Goal: Task Accomplishment & Management: Manage account settings

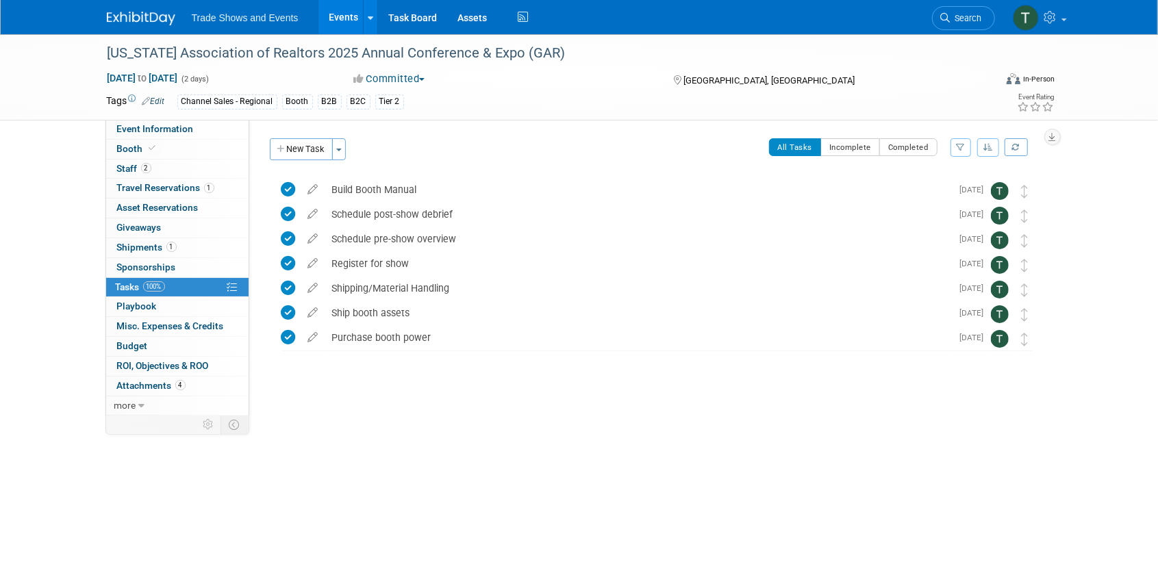
click at [345, 27] on link "Events" at bounding box center [344, 17] width 50 height 34
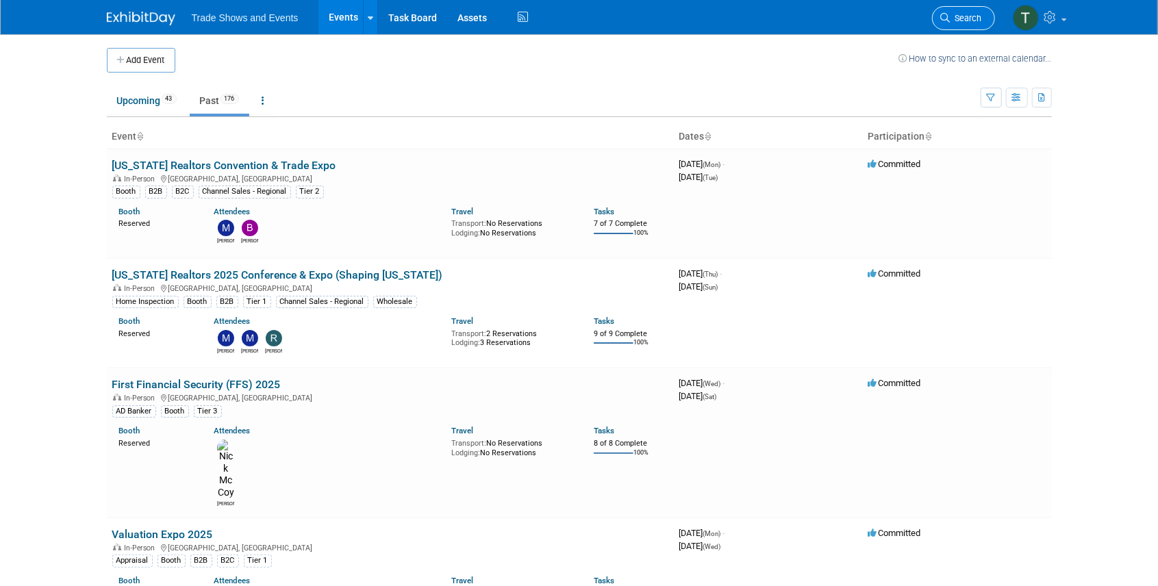
click at [960, 16] on span "Search" at bounding box center [967, 18] width 32 height 10
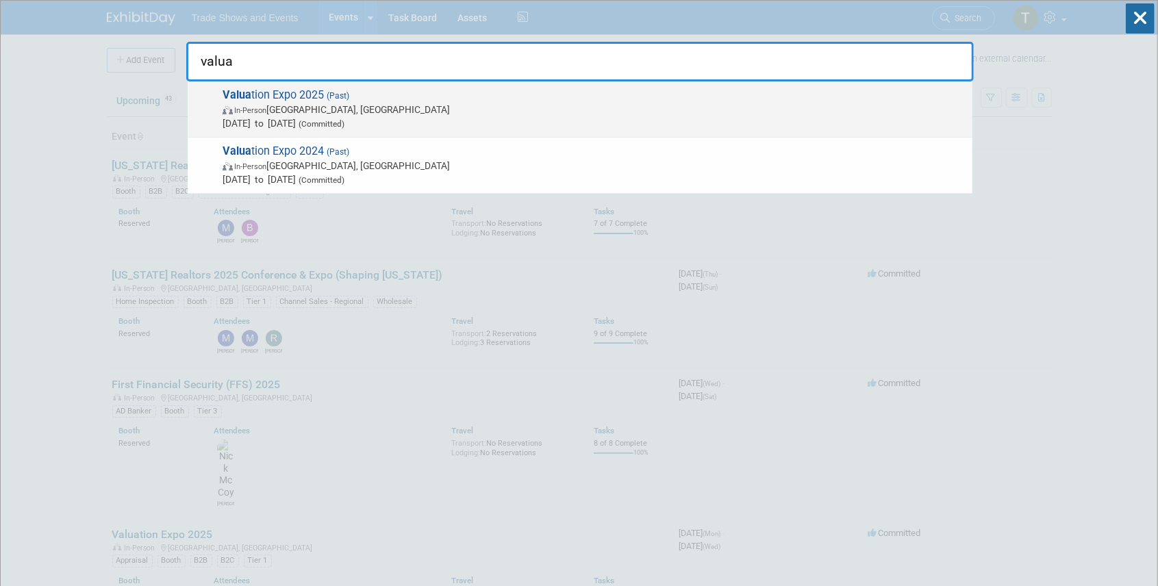
type input "valua"
click at [314, 93] on span "Valua tion Expo 2025 (Past) In-Person Las Vegas, NV Aug 11, 2025 to Aug 13, 202…" at bounding box center [592, 109] width 747 height 42
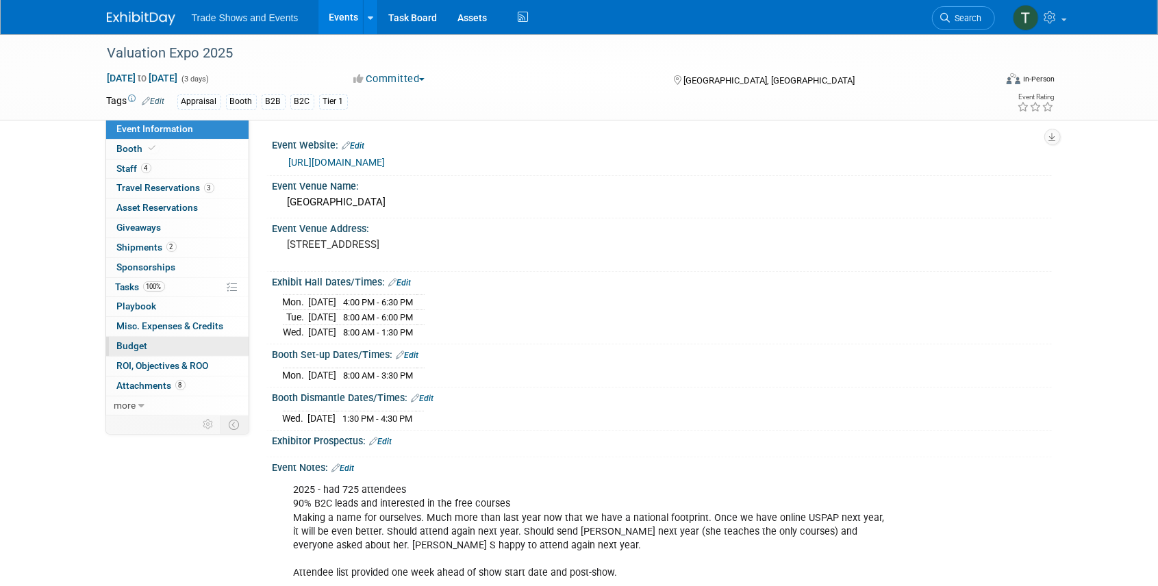
click at [126, 337] on link "Budget" at bounding box center [177, 346] width 142 height 19
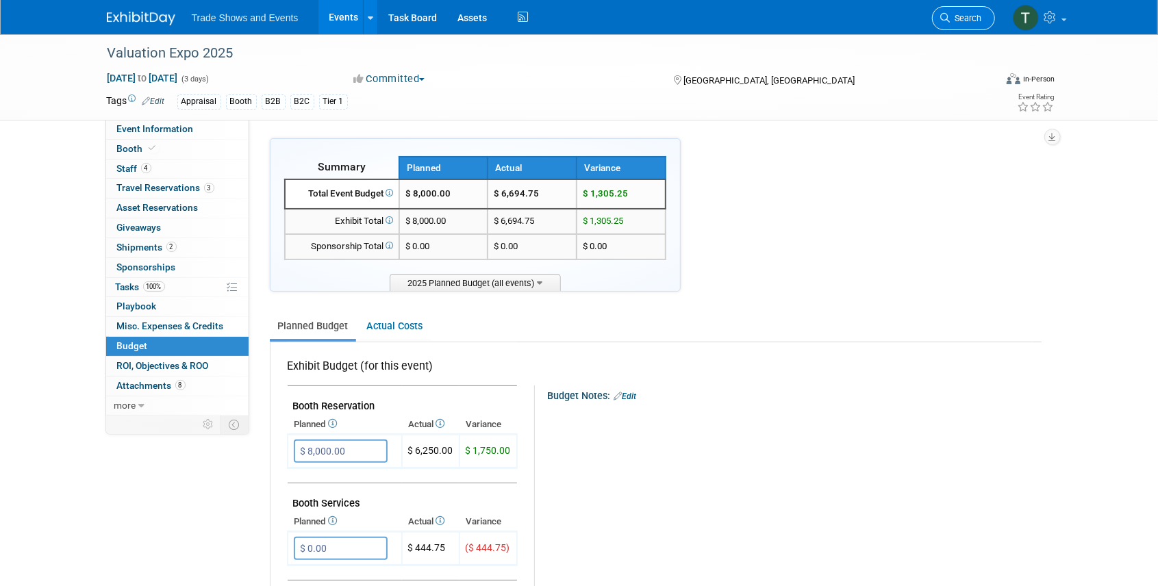
click at [960, 13] on span "Search" at bounding box center [967, 18] width 32 height 10
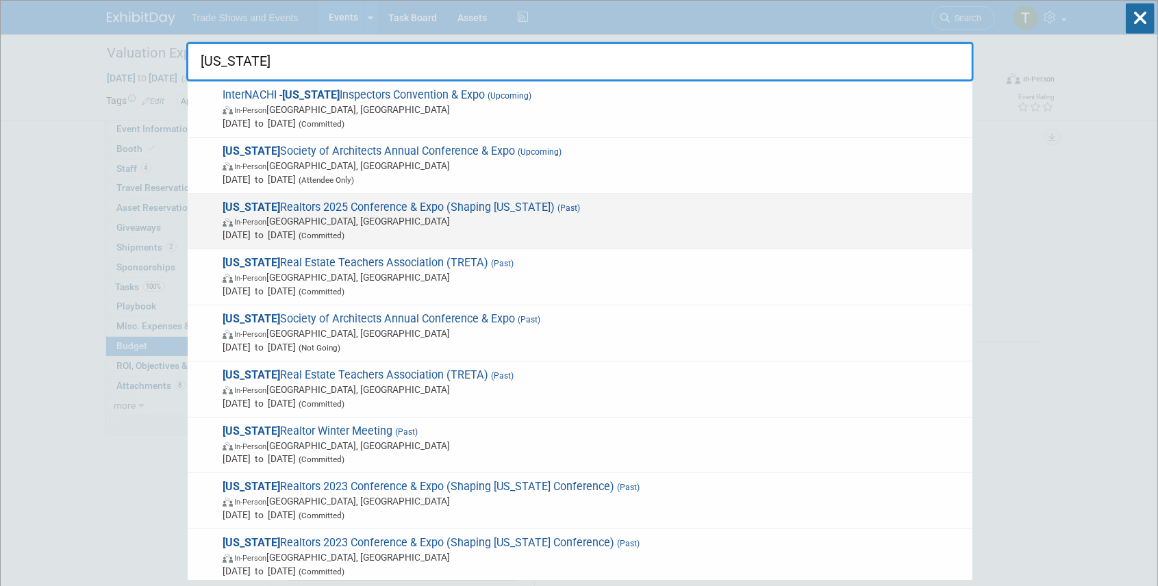
type input "texas"
click at [325, 207] on span "Texas Realtors 2025 Conference & Expo (Shaping Texas) (Past) In-Person Houston,…" at bounding box center [592, 222] width 747 height 42
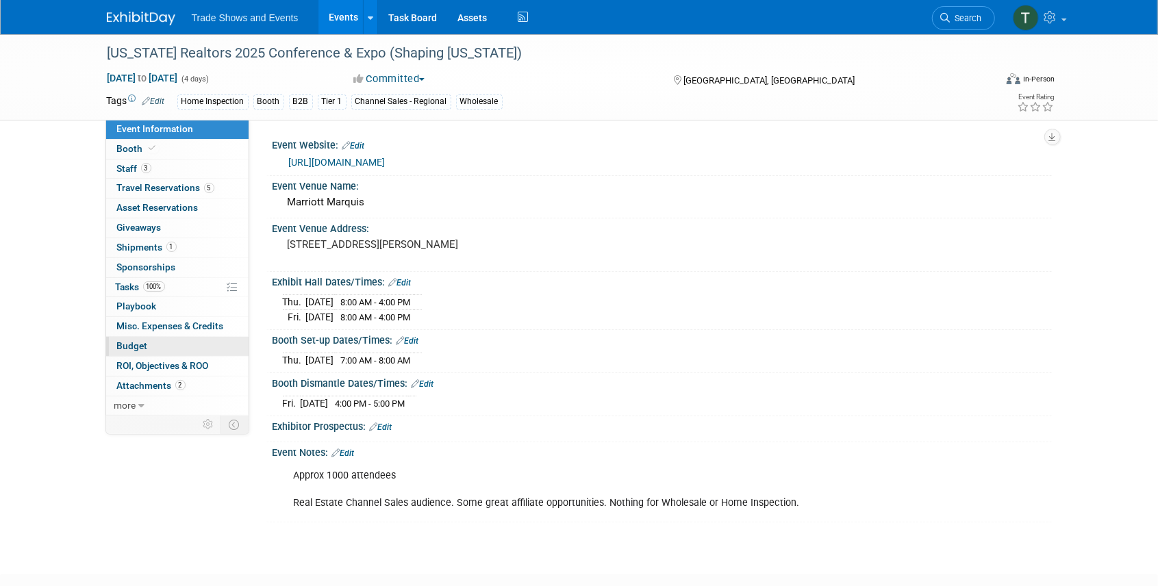
click at [126, 345] on span "Budget" at bounding box center [132, 345] width 31 height 11
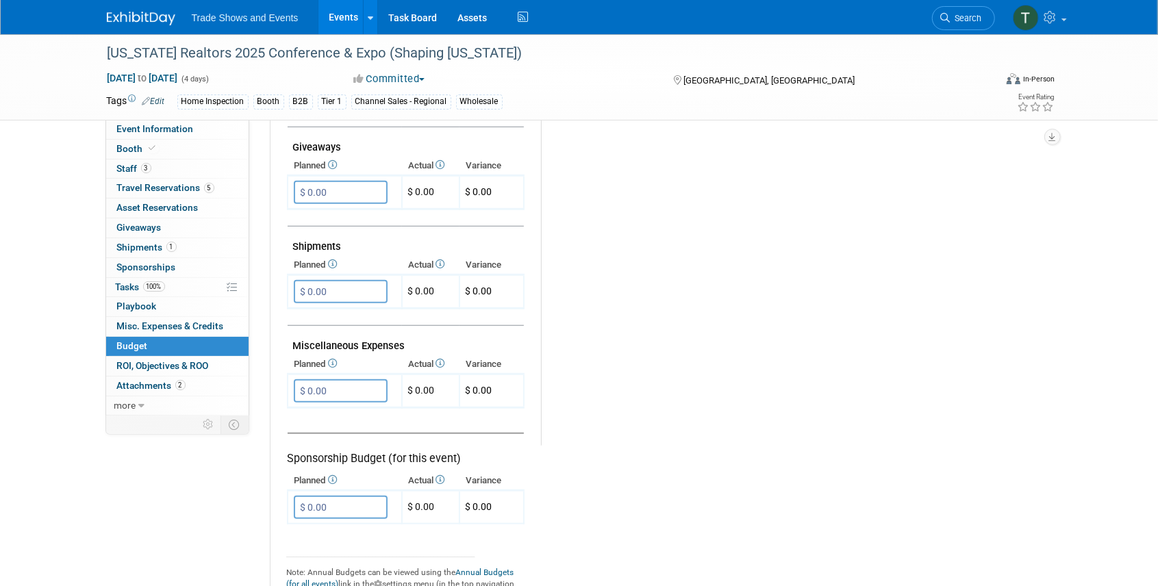
scroll to position [685, 0]
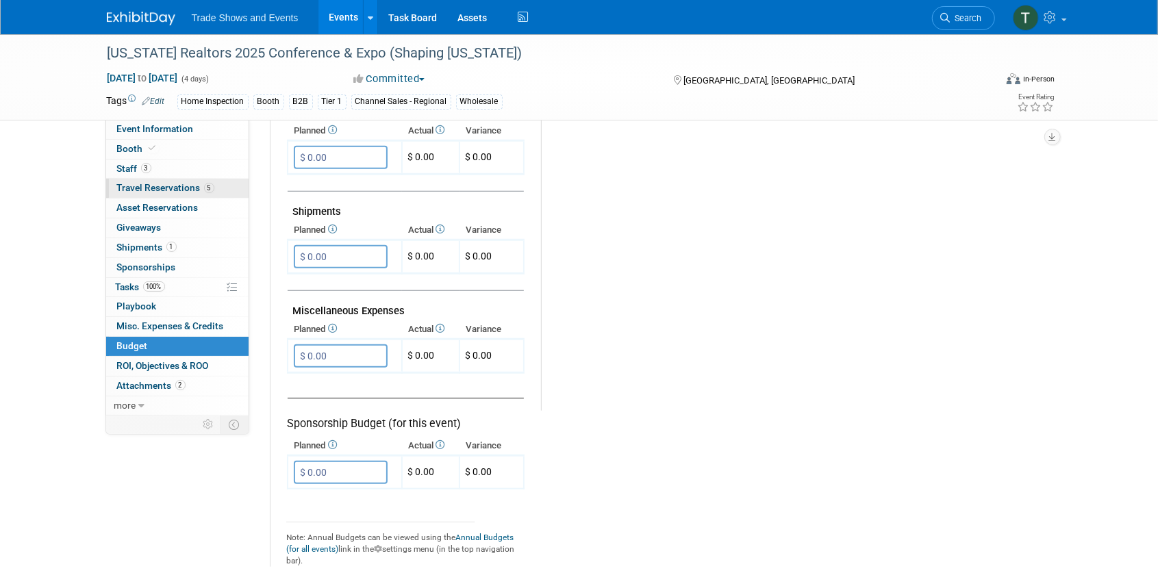
click at [157, 190] on span "Travel Reservations 5" at bounding box center [165, 187] width 97 height 11
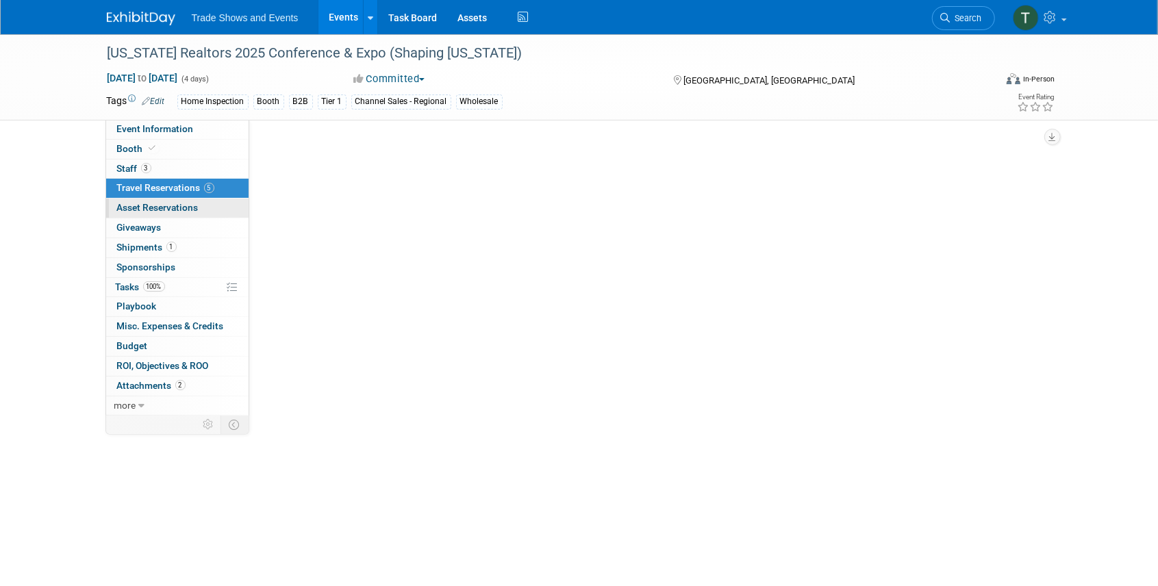
scroll to position [0, 0]
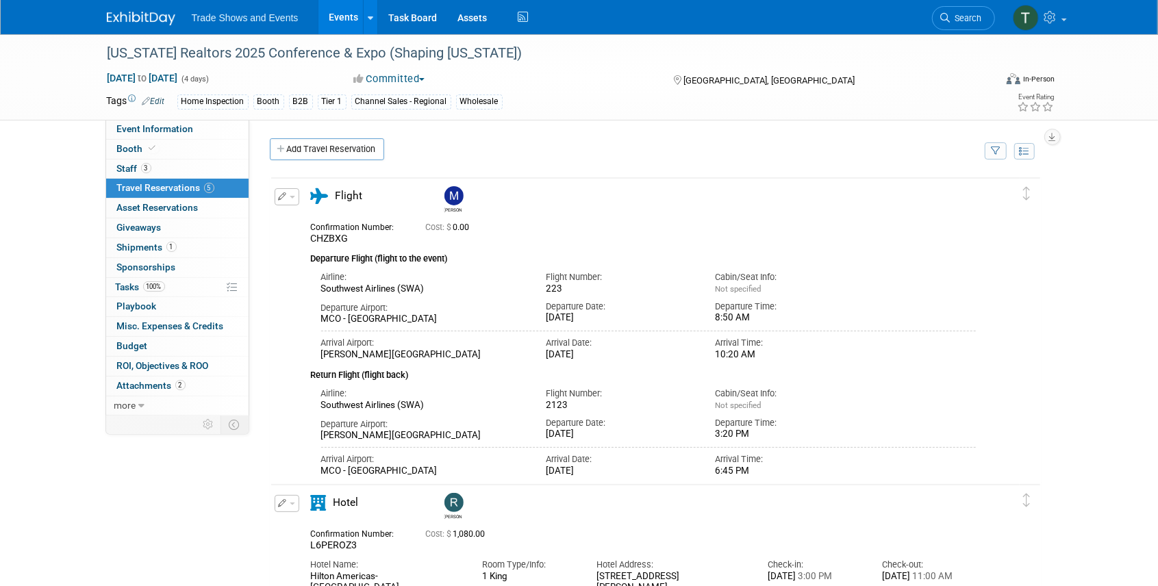
click at [290, 196] on span "button" at bounding box center [292, 197] width 5 height 3
click at [324, 220] on button "Edit Reservation" at bounding box center [333, 221] width 116 height 20
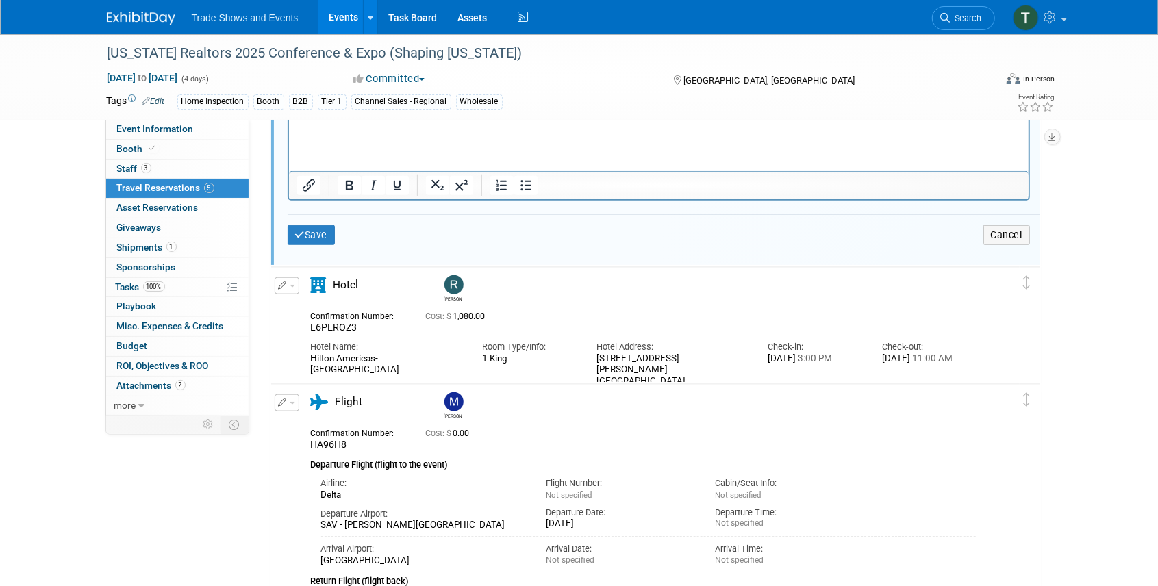
scroll to position [816, 0]
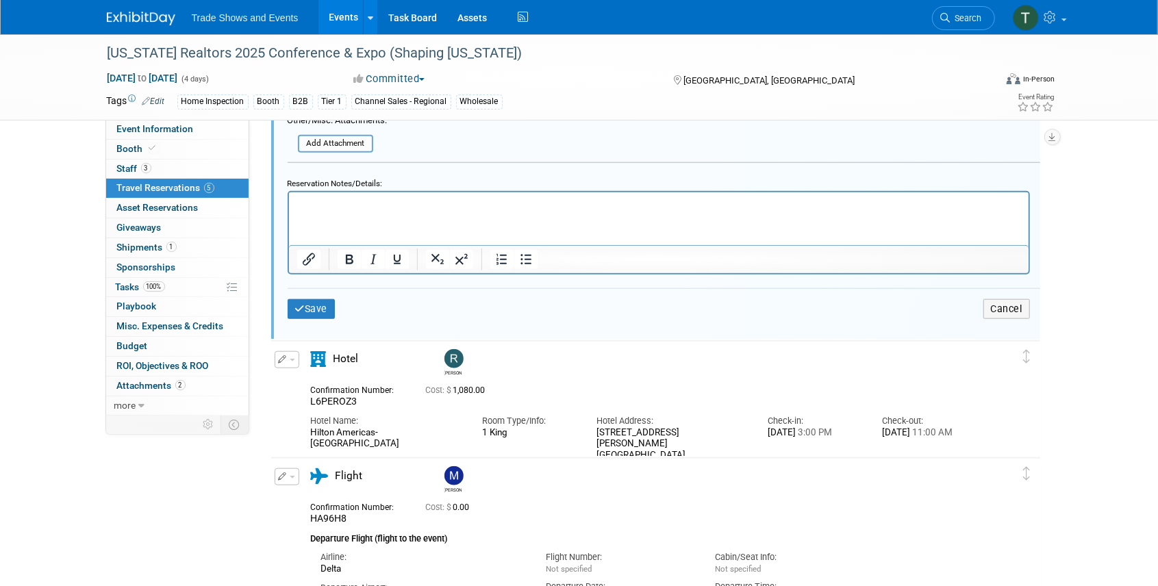
click at [292, 362] on button "button" at bounding box center [287, 359] width 25 height 17
click at [321, 385] on button "Edit Reservation" at bounding box center [333, 384] width 116 height 20
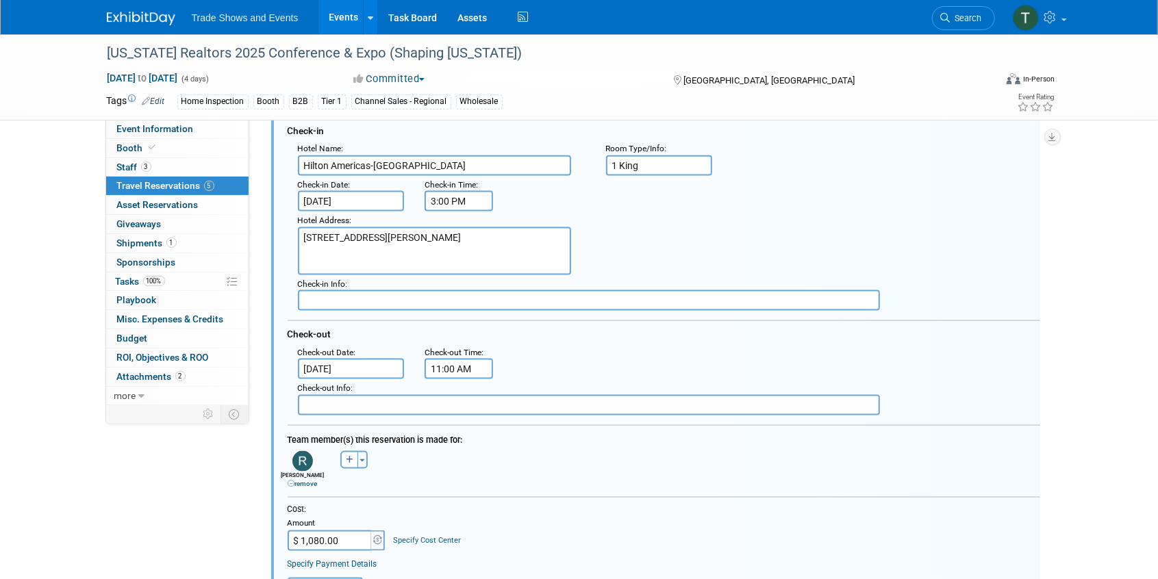
scroll to position [1138, 0]
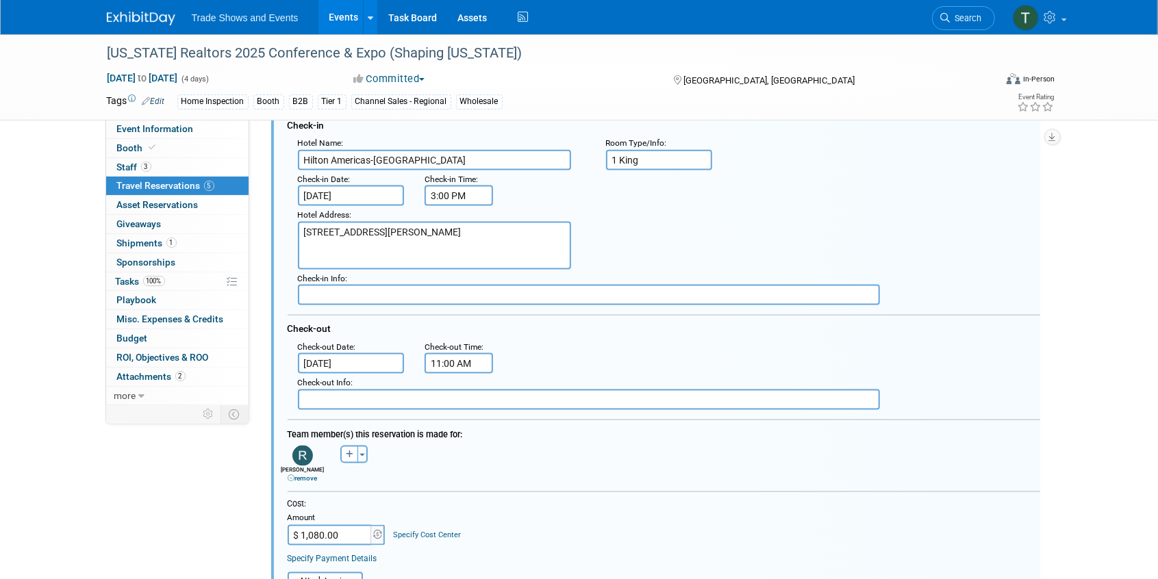
drag, startPoint x: 356, startPoint y: 535, endPoint x: 275, endPoint y: 533, distance: 81.5
click at [275, 534] on div "<i class="fas fa-plane" style="padding: 6px 4px 6px 1px;"></i> Flight <i class=…" at bounding box center [655, 421] width 769 height 803
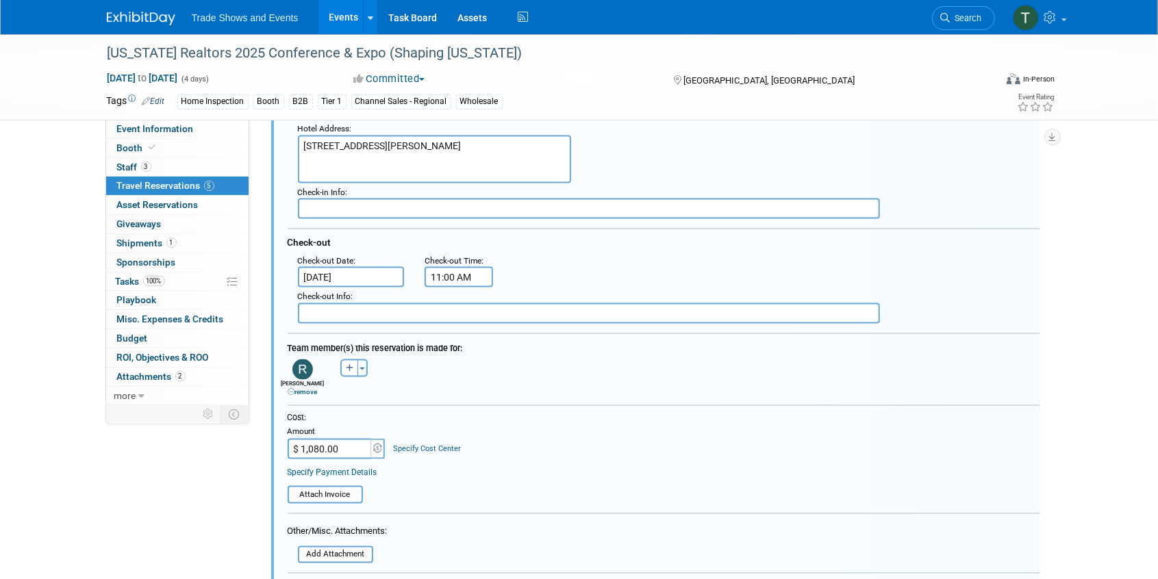
scroll to position [1230, 0]
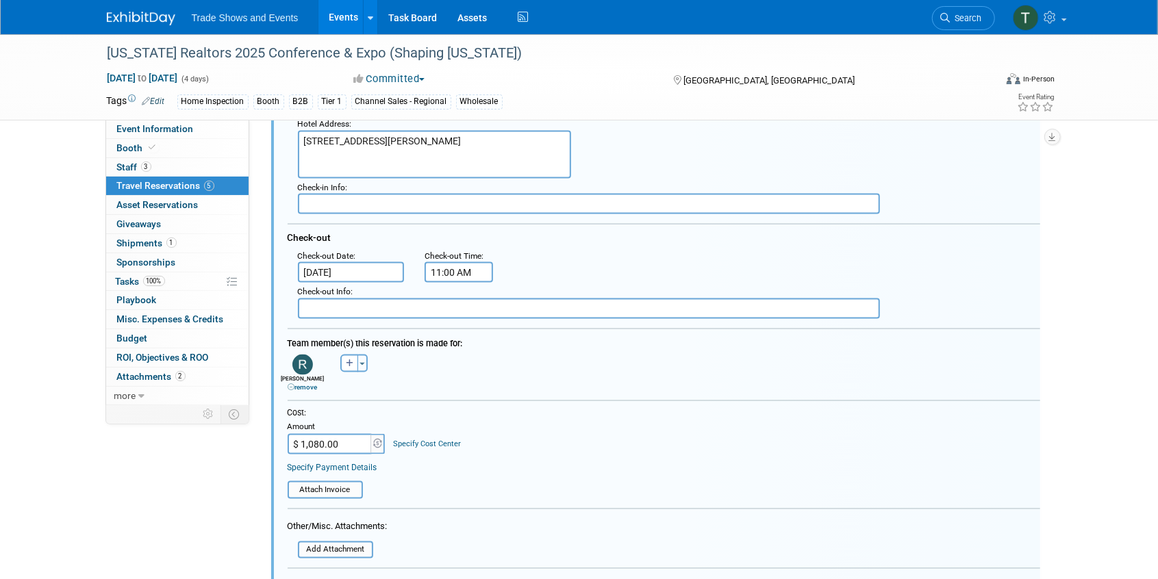
drag, startPoint x: 347, startPoint y: 439, endPoint x: 258, endPoint y: 442, distance: 89.8
click at [258, 442] on div "Event Information Event Info Booth Booth 3 Staff 3 Staff 5 Travel Reservations …" at bounding box center [580, 34] width 966 height 2458
type input "$"
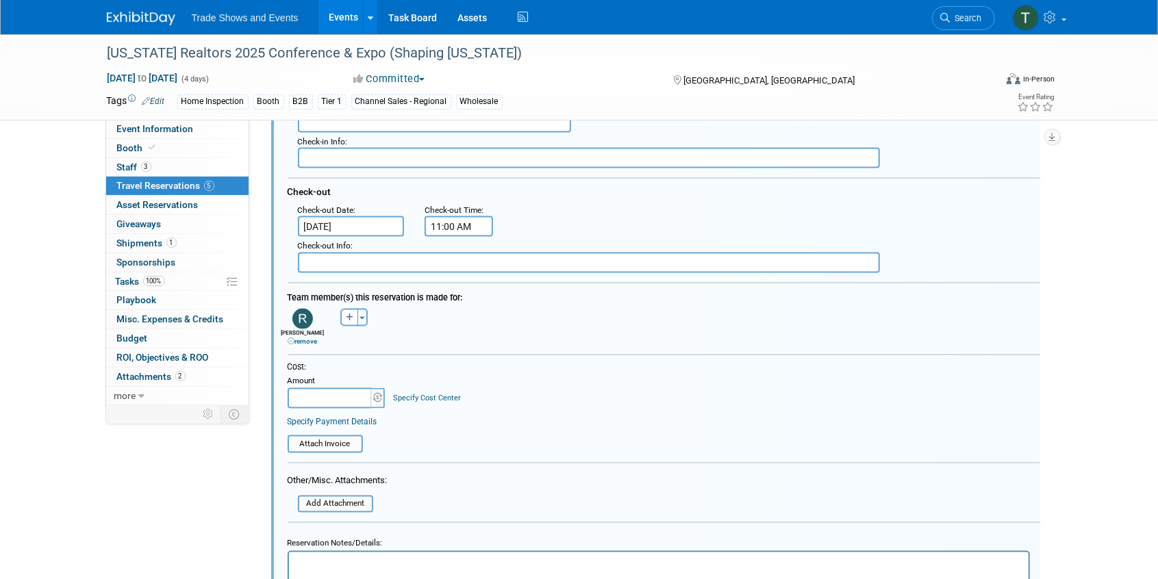
type input "$ 0.00"
click at [634, 453] on form "<i class="fas fa-plane" style="padding: 6px 4px 6px 1px;"></i> Flight <i class=…" at bounding box center [664, 287] width 753 height 789
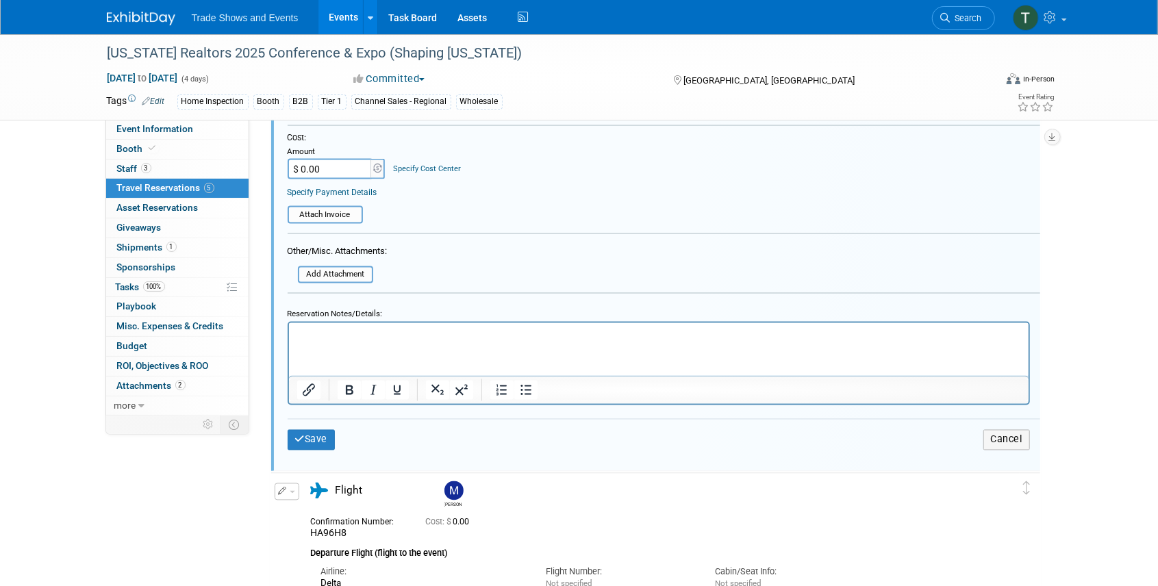
scroll to position [1549, 0]
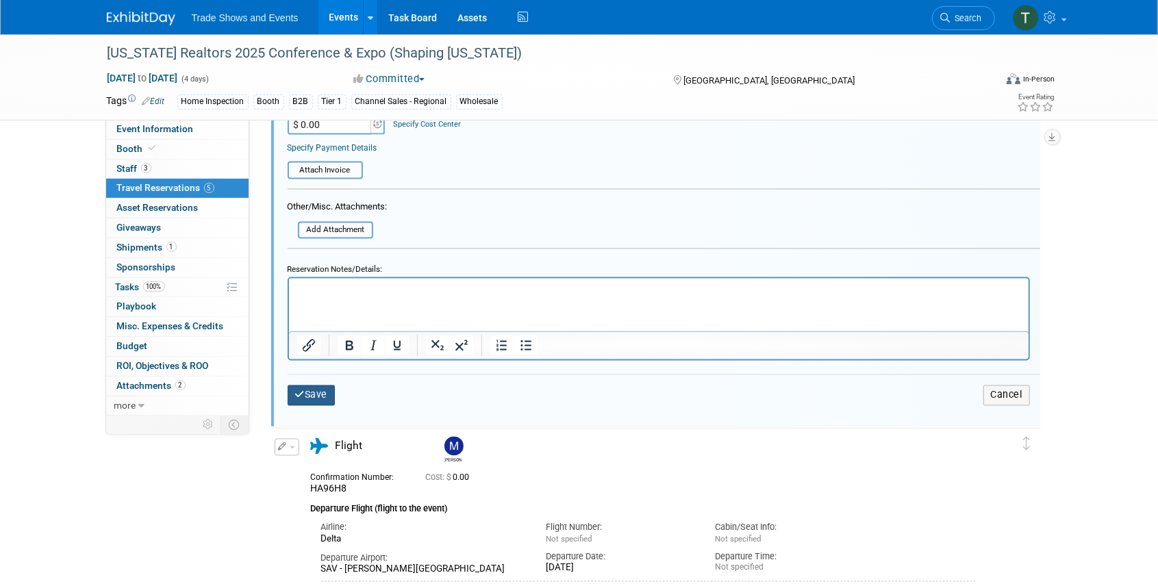
click at [323, 396] on button "Save" at bounding box center [312, 396] width 48 height 20
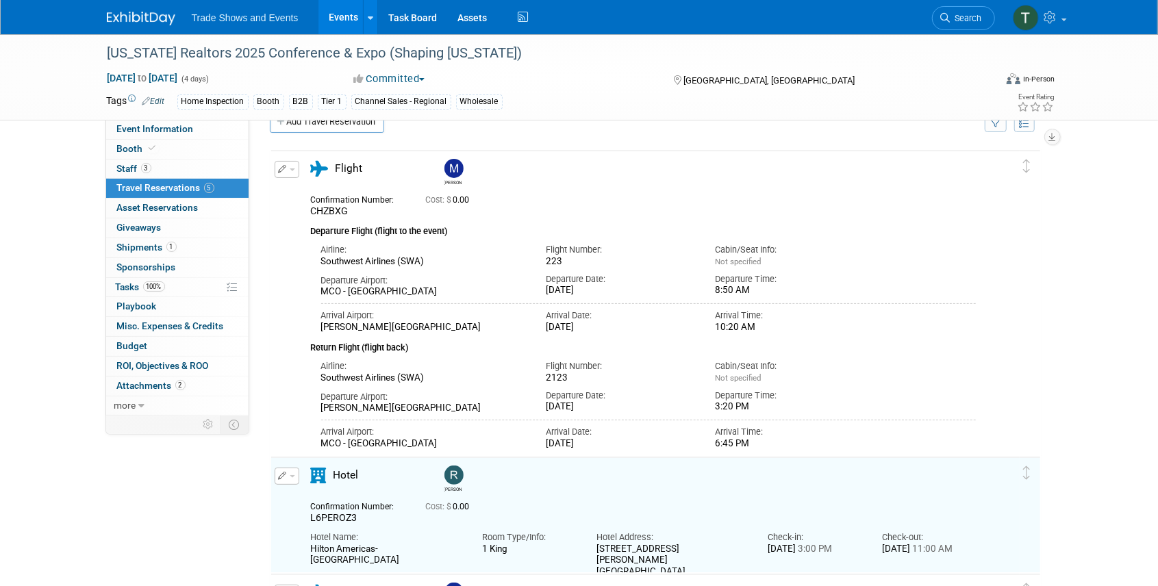
scroll to position [0, 0]
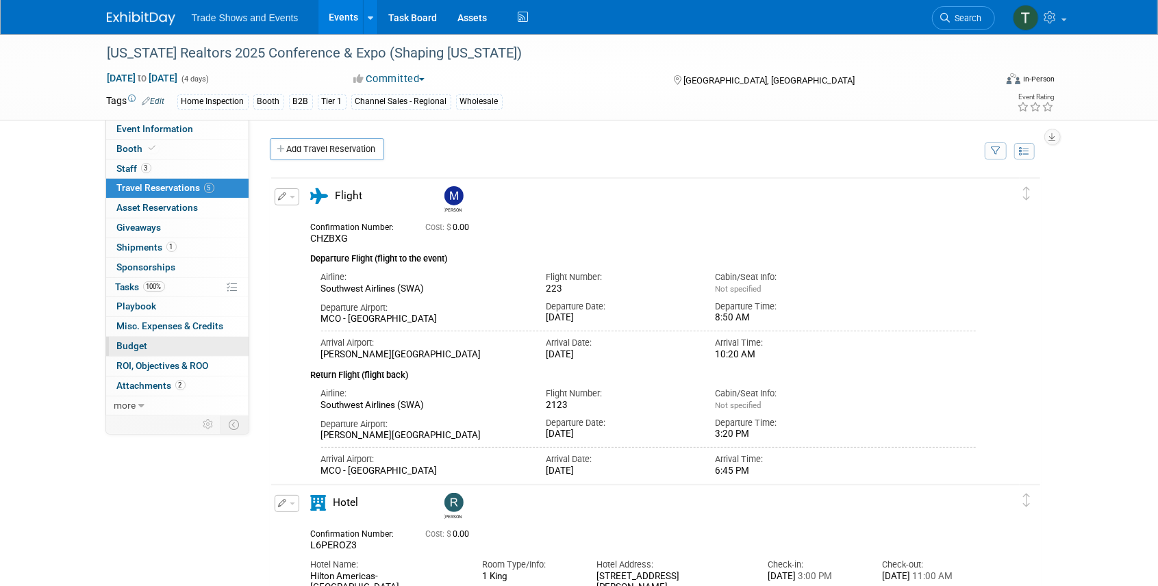
click at [137, 341] on span "Budget" at bounding box center [132, 345] width 31 height 11
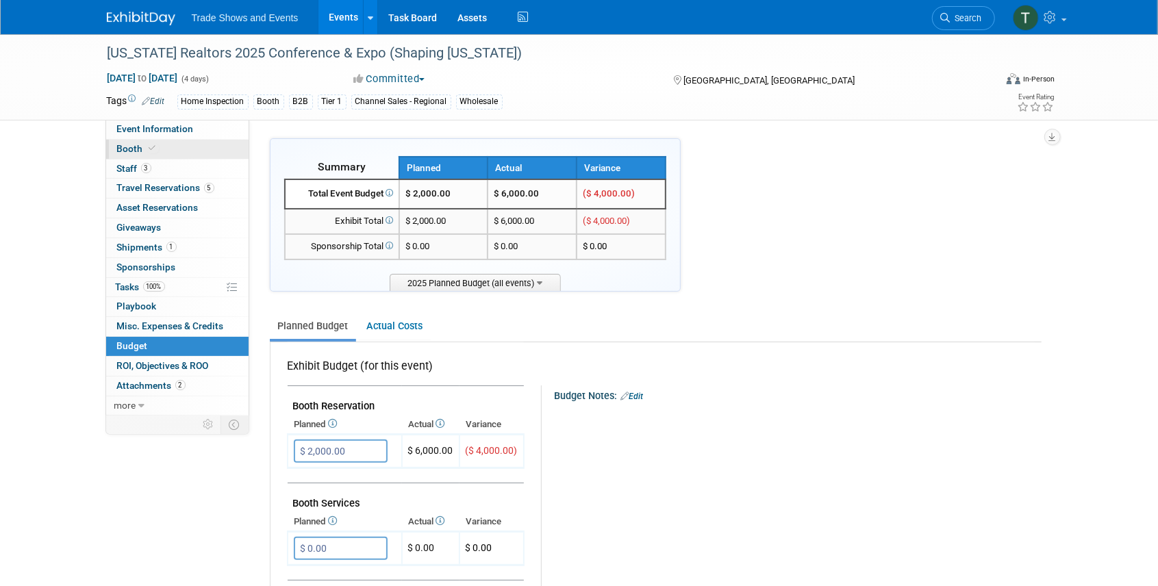
click at [134, 145] on span "Booth" at bounding box center [138, 148] width 42 height 11
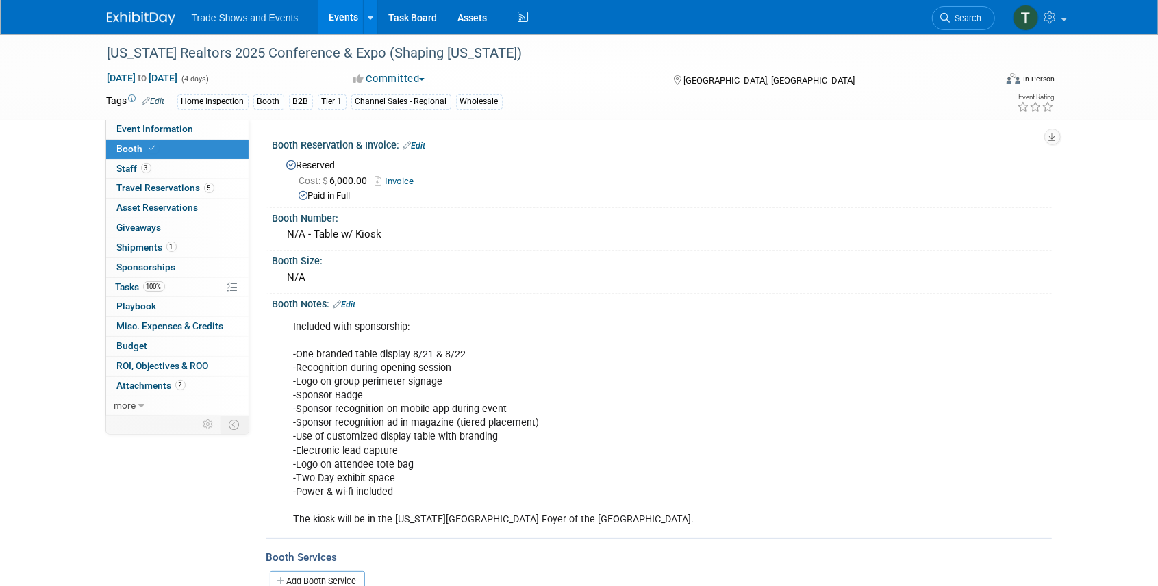
click at [416, 145] on link "Edit" at bounding box center [414, 146] width 23 height 10
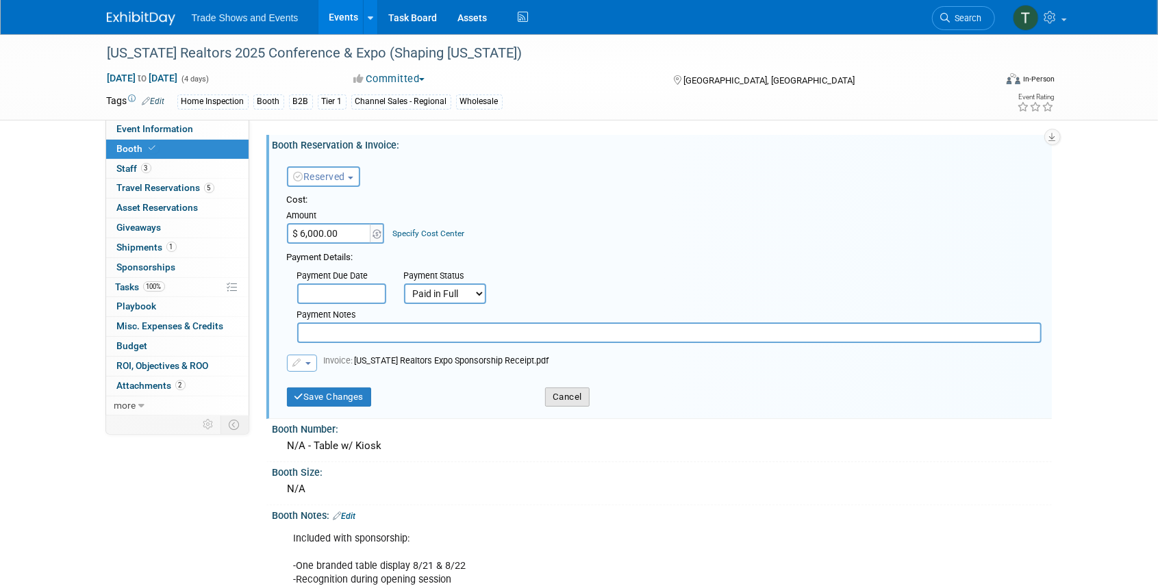
click at [579, 399] on button "Cancel" at bounding box center [567, 397] width 45 height 19
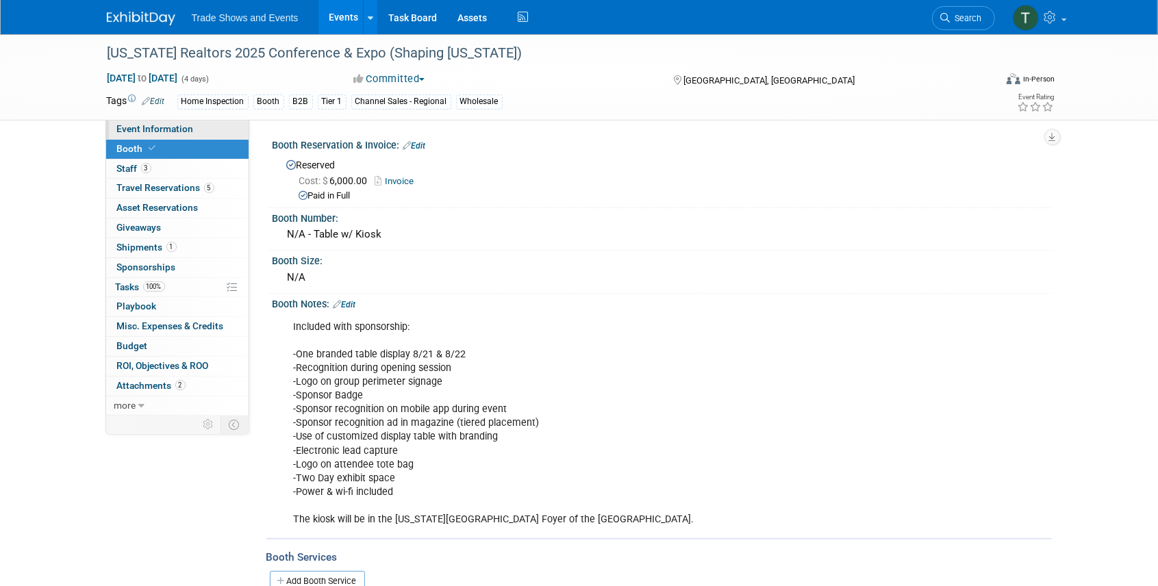
click at [147, 136] on link "Event Information" at bounding box center [177, 129] width 142 height 19
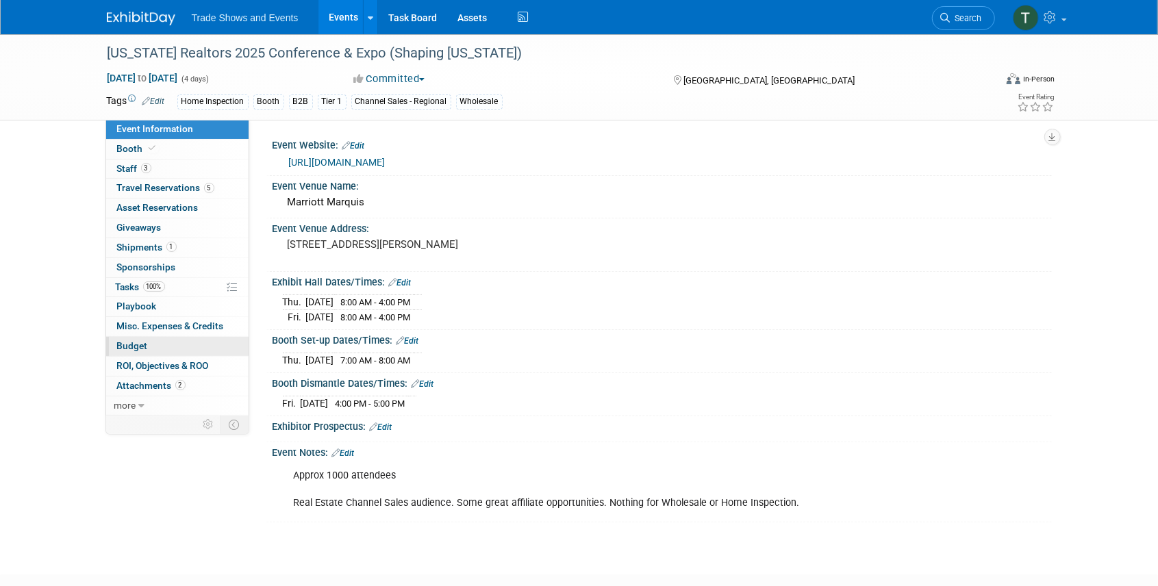
click at [127, 345] on span "Budget" at bounding box center [132, 345] width 31 height 11
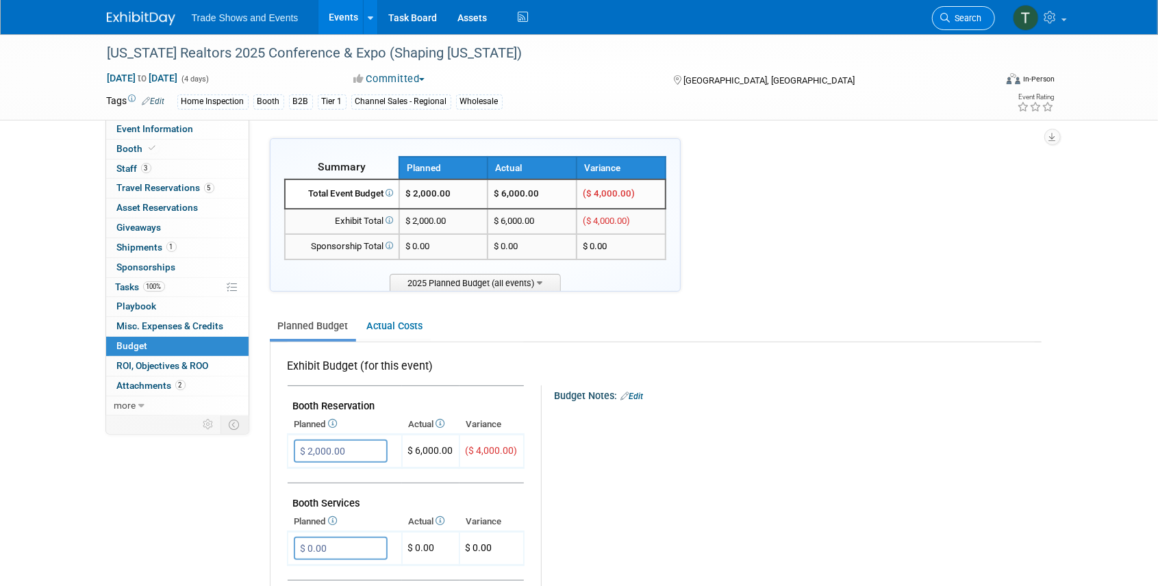
click at [972, 15] on span "Search" at bounding box center [967, 18] width 32 height 10
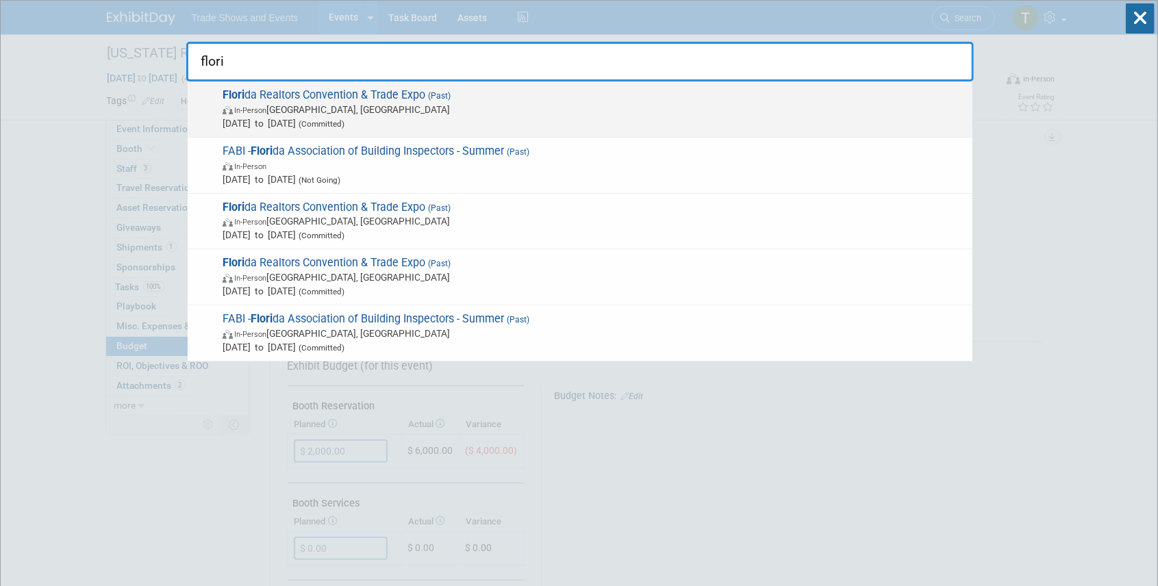
type input "flori"
click at [397, 89] on span "Flori da Realtors Convention & Trade Expo (Past) In-Person Orlando, FL Aug 25, …" at bounding box center [592, 109] width 747 height 42
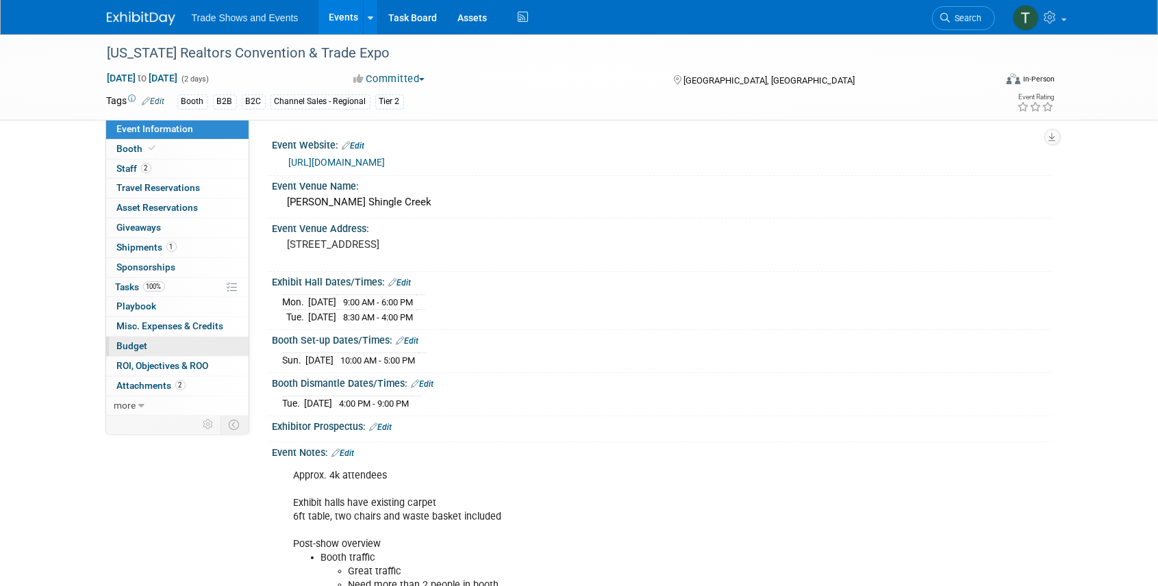
click at [134, 344] on span "Budget" at bounding box center [132, 345] width 31 height 11
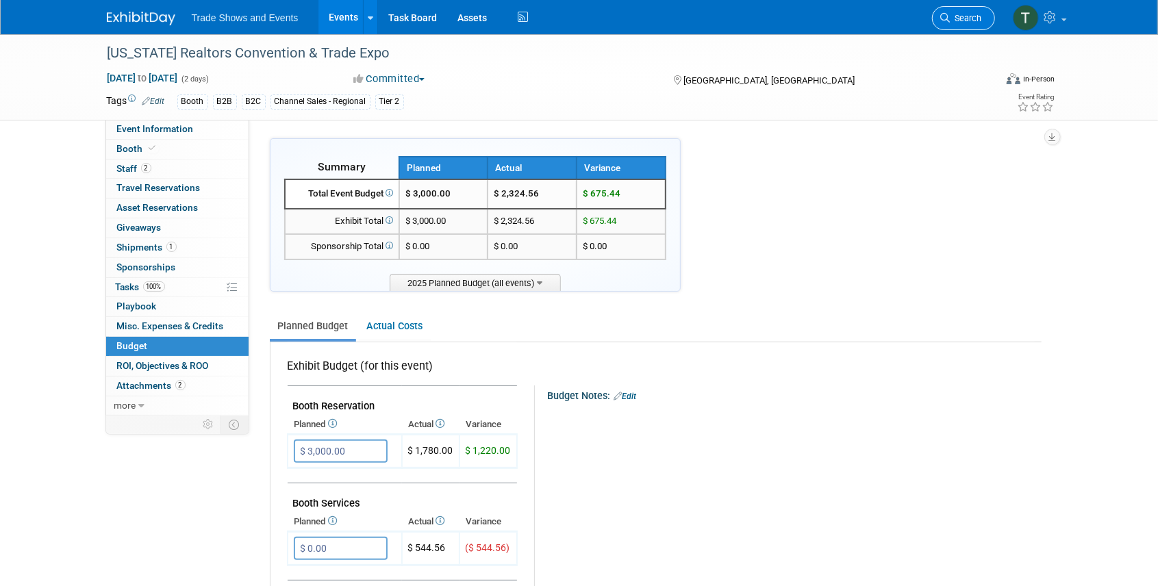
click at [958, 15] on span "Search" at bounding box center [967, 18] width 32 height 10
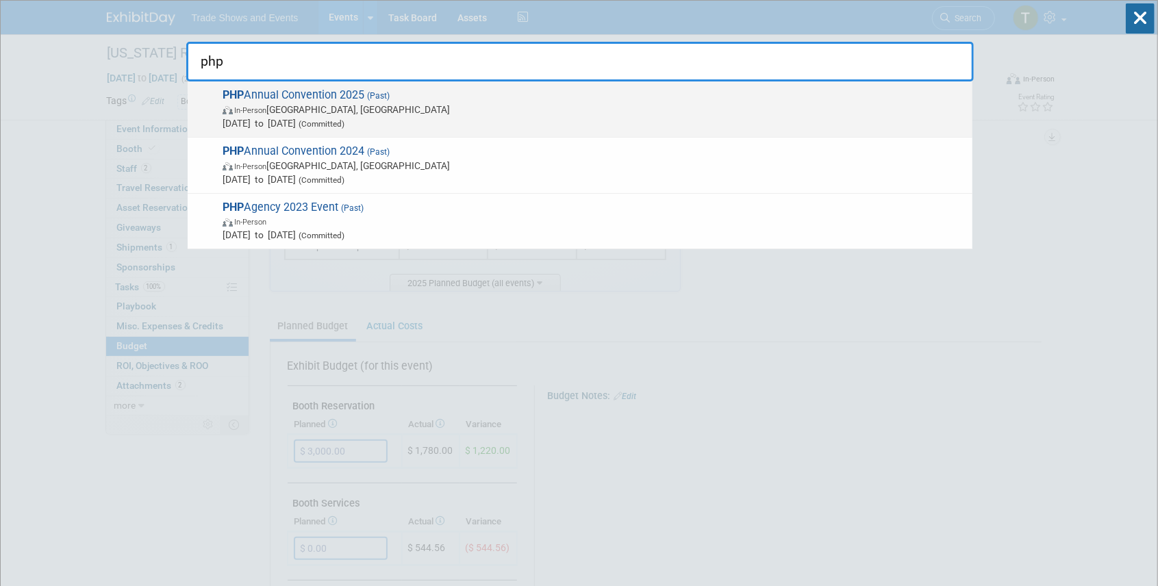
type input "php"
click at [415, 103] on span "In-Person Las Vegas, NV" at bounding box center [594, 110] width 743 height 14
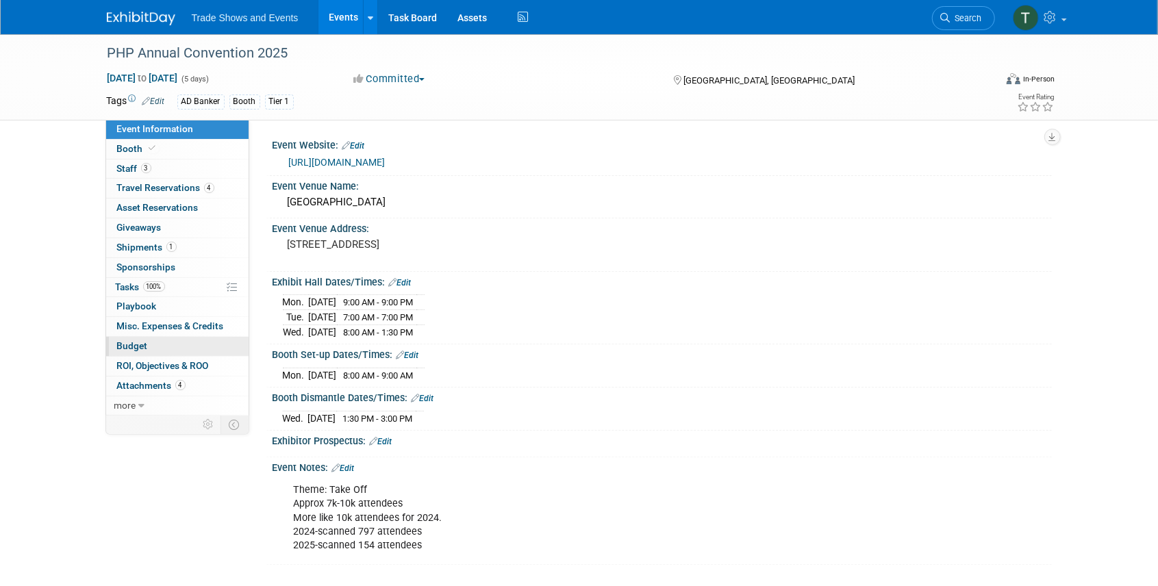
click at [136, 340] on span "Budget" at bounding box center [132, 345] width 31 height 11
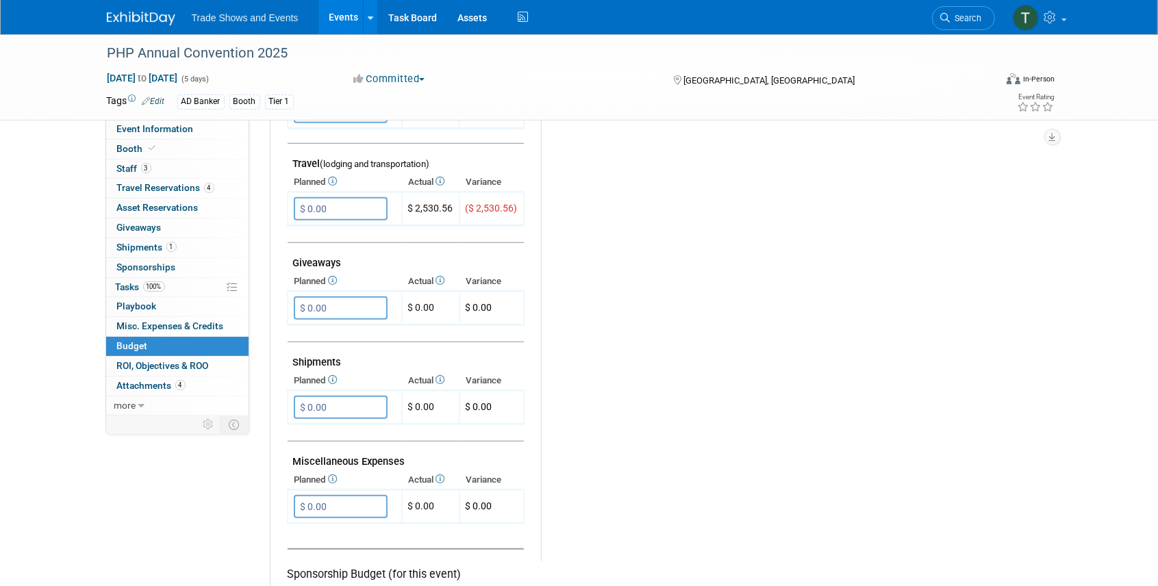
scroll to position [456, 0]
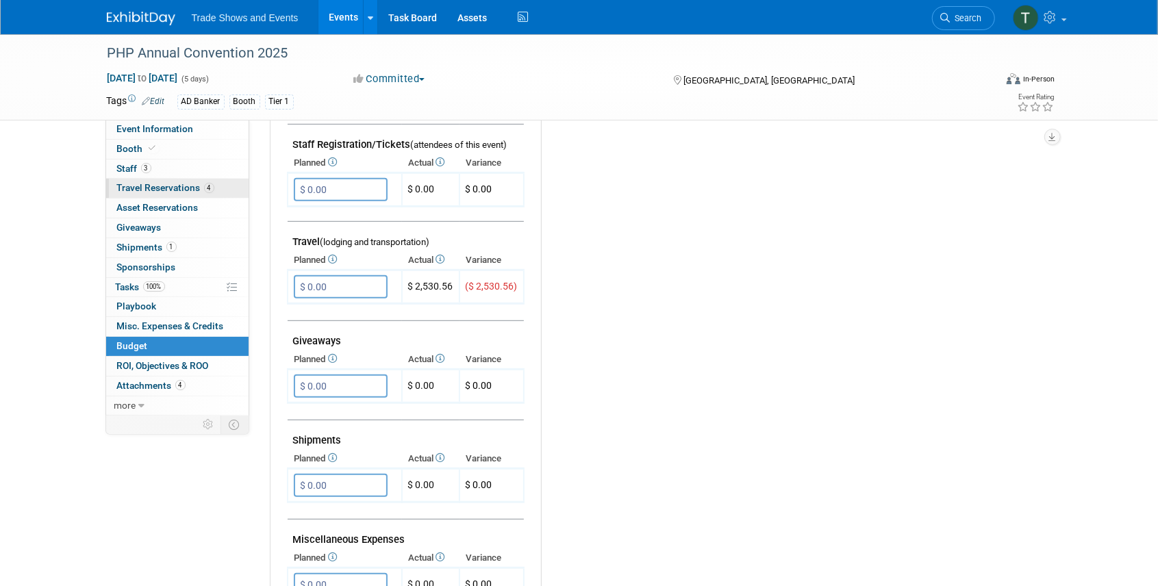
drag, startPoint x: 151, startPoint y: 182, endPoint x: 159, endPoint y: 185, distance: 8.7
click at [151, 182] on span "Travel Reservations 4" at bounding box center [165, 187] width 97 height 11
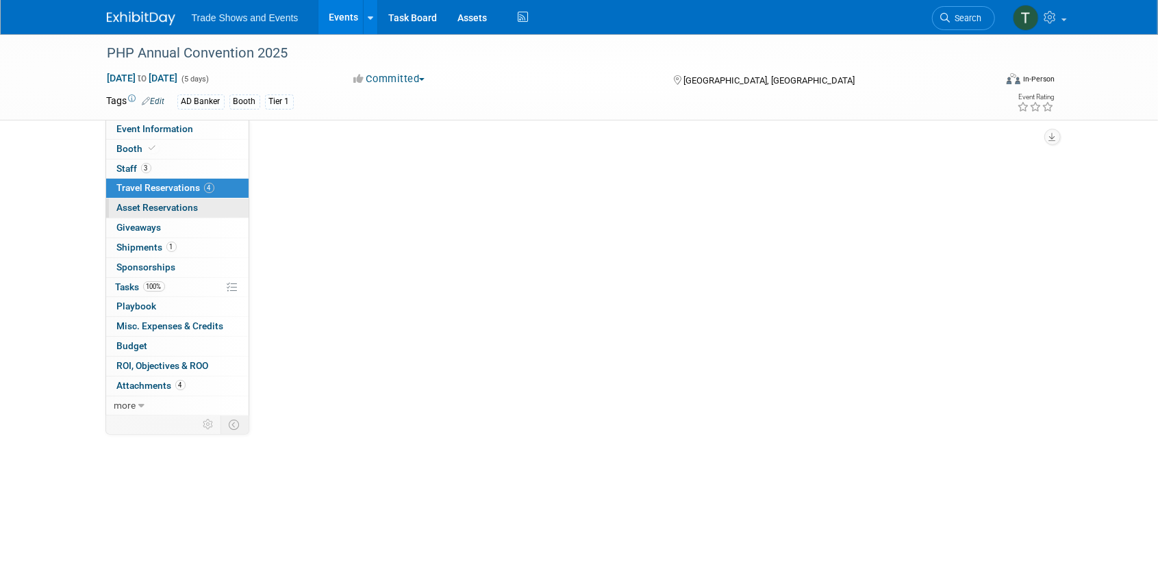
scroll to position [0, 0]
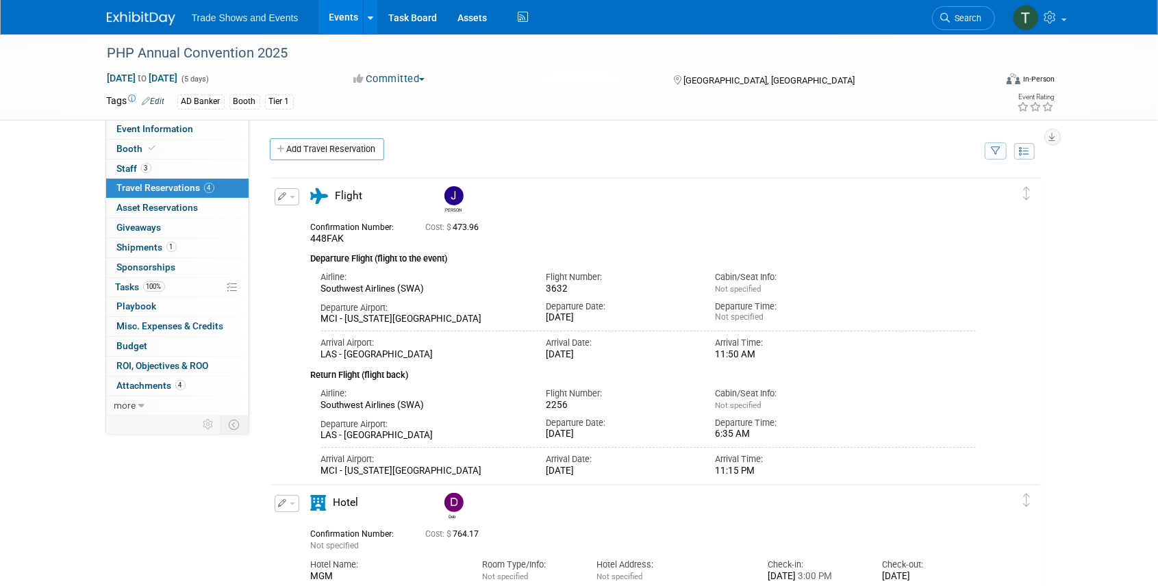
click at [286, 192] on button "button" at bounding box center [287, 196] width 25 height 17
click at [339, 221] on button "Edit Reservation" at bounding box center [333, 221] width 116 height 20
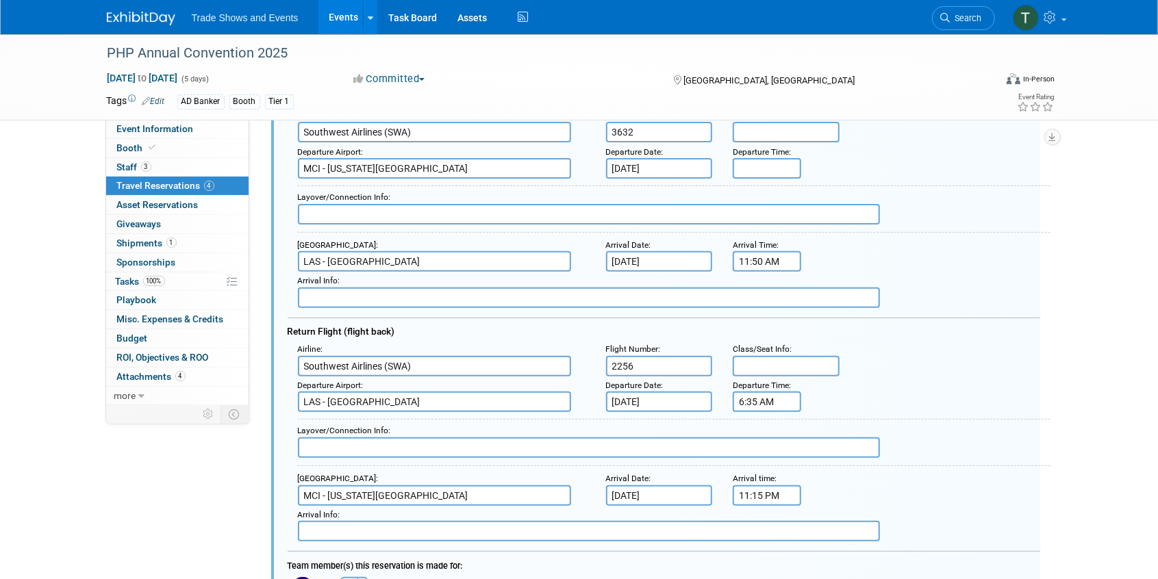
scroll to position [296, 0]
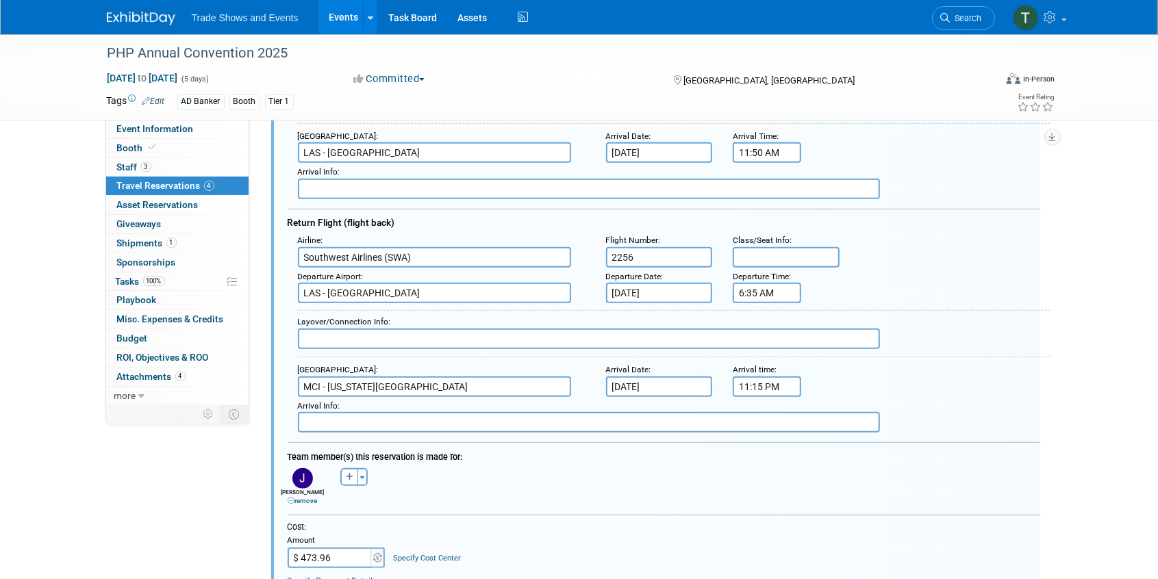
drag, startPoint x: 315, startPoint y: 558, endPoint x: 286, endPoint y: 555, distance: 28.9
click at [286, 555] on div "Cost: Amount $ 473.96 Specify Cost Center Cost Center -- Not Specified --" at bounding box center [663, 568] width 773 height 92
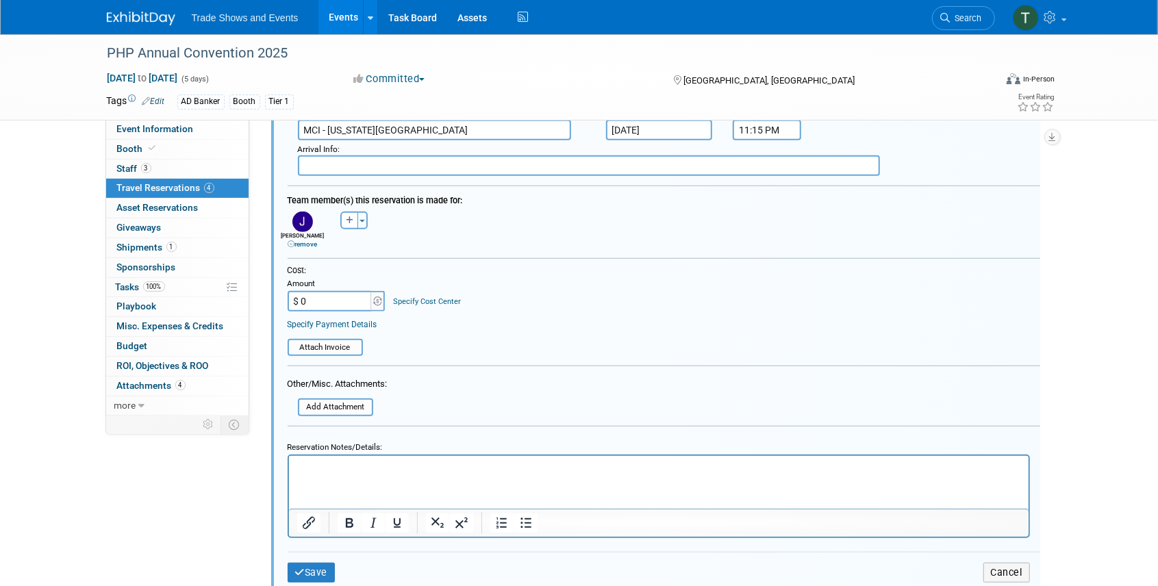
scroll to position [707, 0]
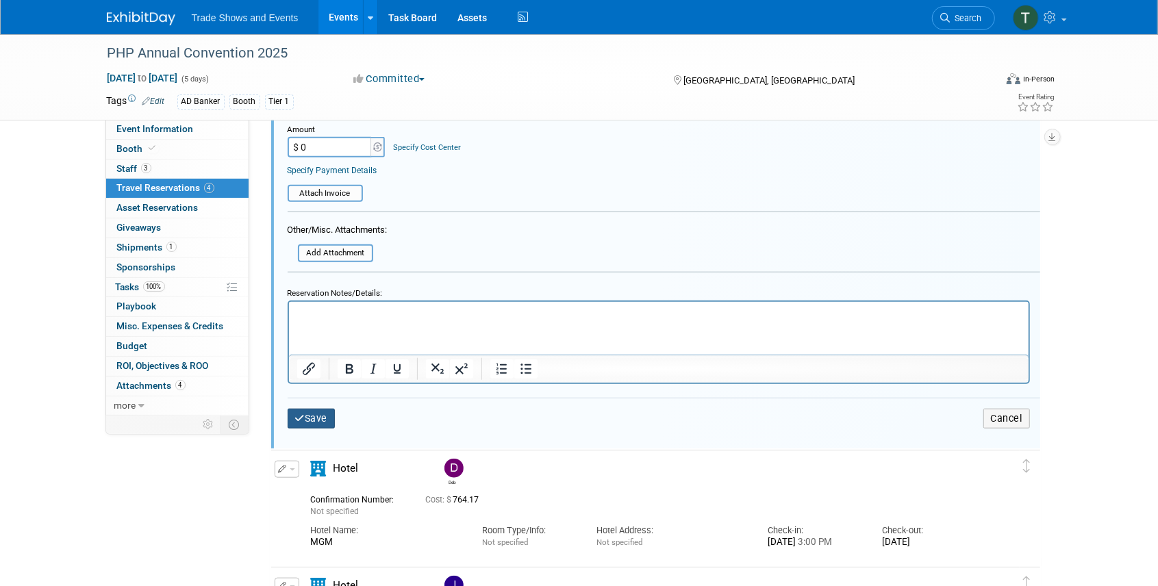
type input "$ 0.00"
click at [304, 421] on button "Save" at bounding box center [312, 419] width 48 height 20
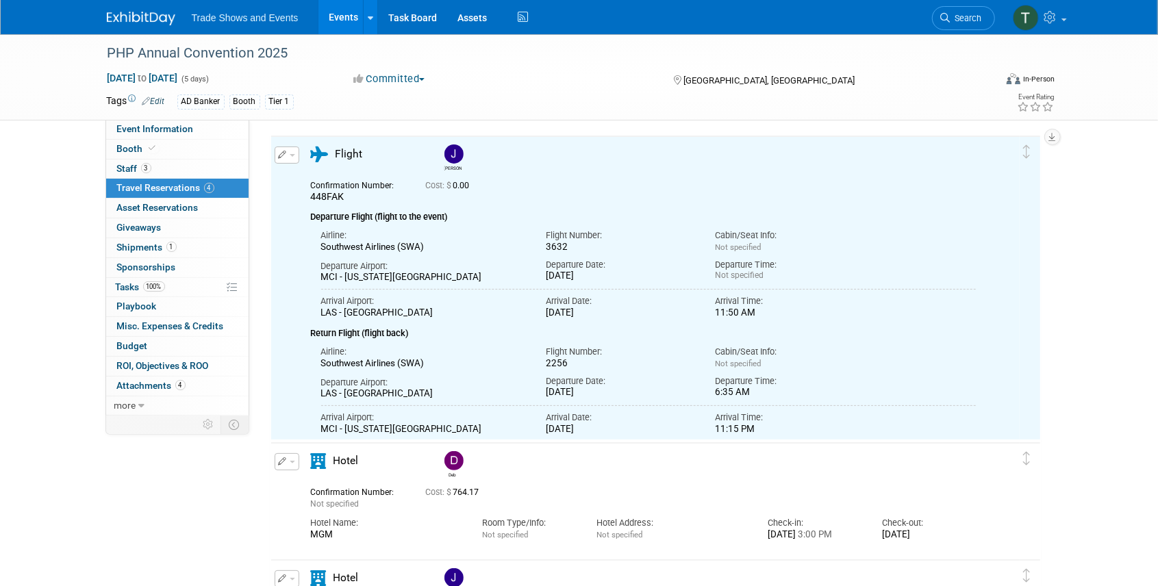
scroll to position [137, 0]
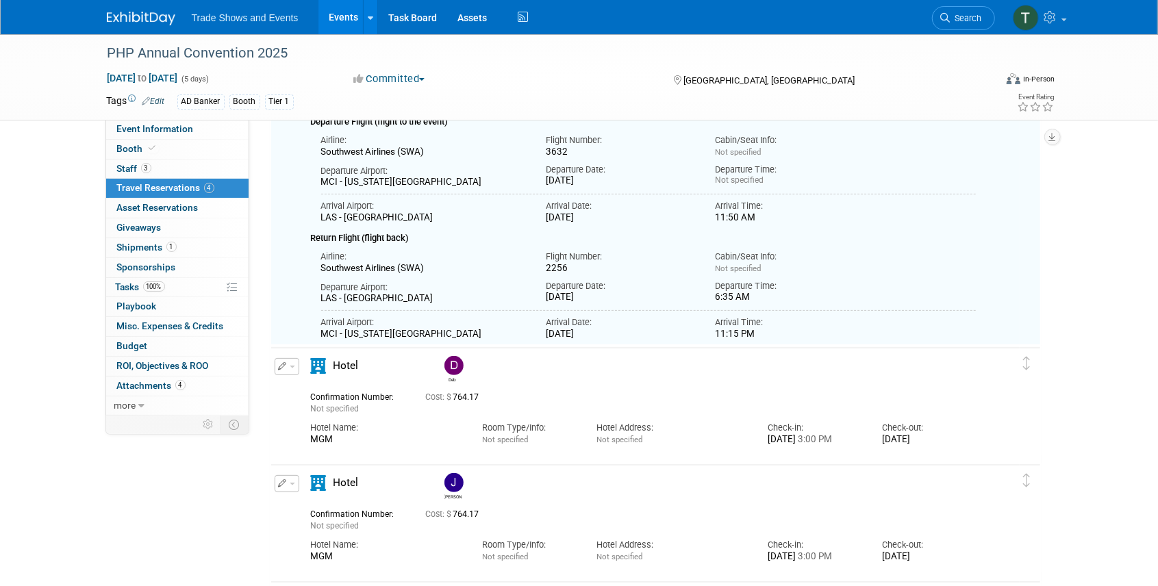
click at [291, 369] on button "button" at bounding box center [287, 366] width 25 height 17
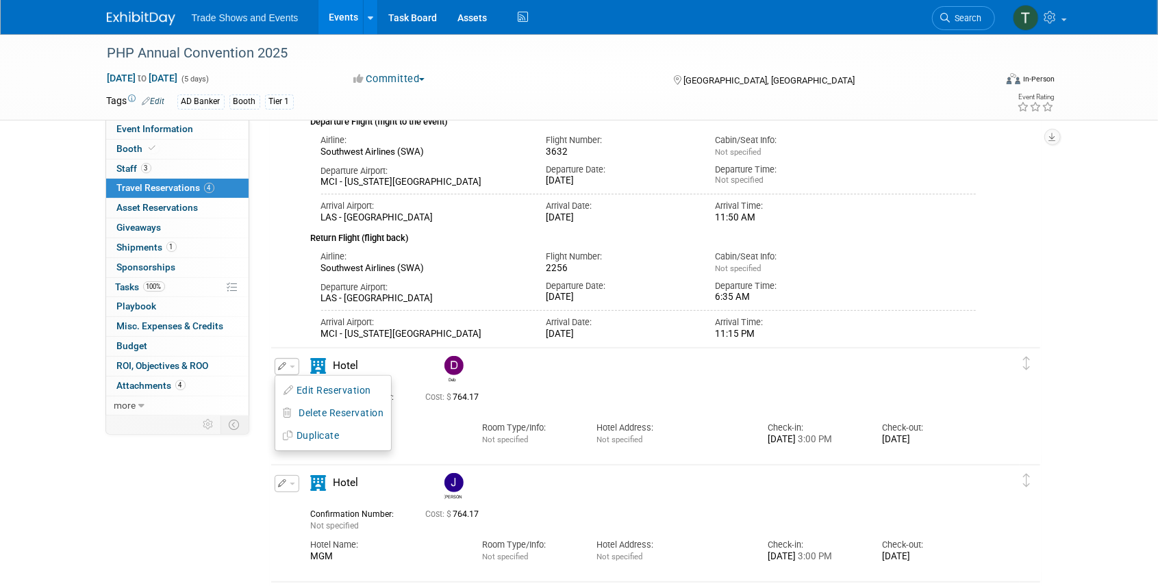
click at [336, 394] on button "Edit Reservation" at bounding box center [333, 391] width 116 height 20
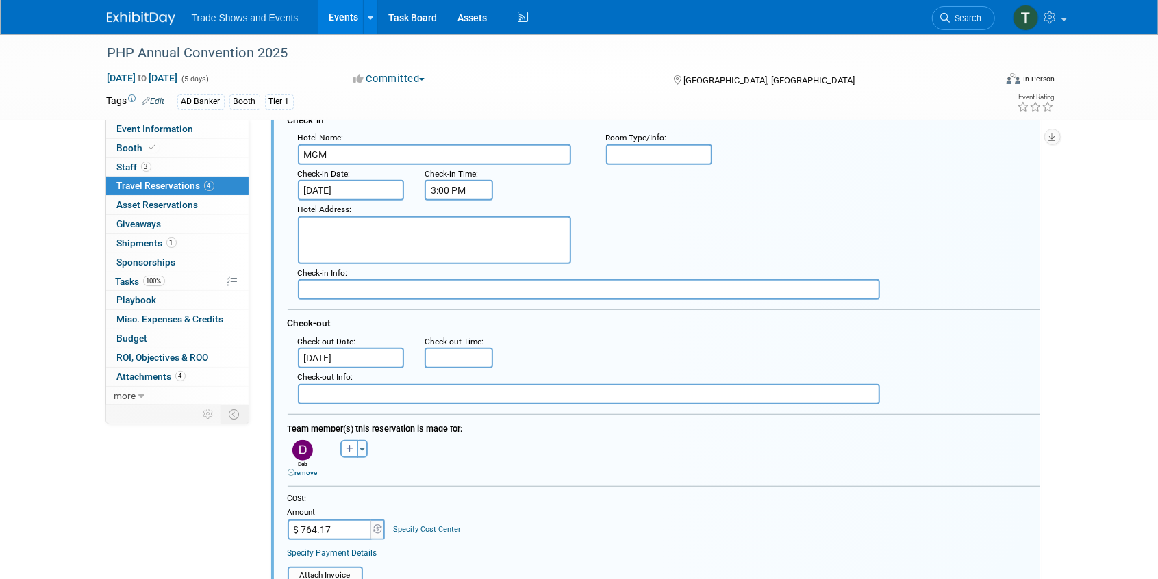
scroll to position [511, 0]
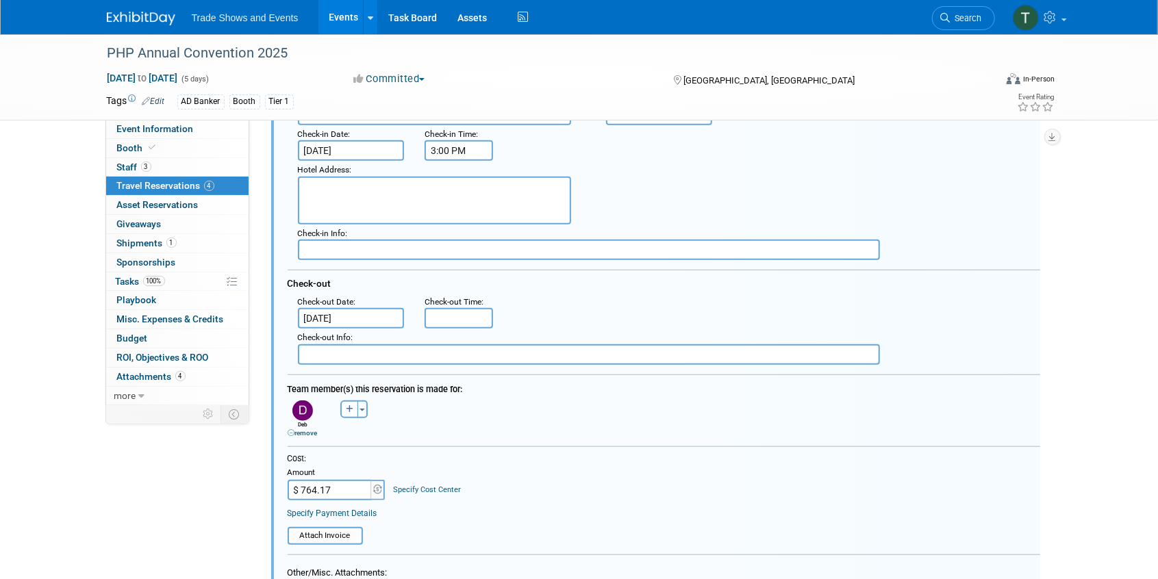
drag, startPoint x: 347, startPoint y: 488, endPoint x: 273, endPoint y: 484, distance: 74.1
click at [273, 488] on div "<i class="fas fa-plane" style="padding: 6px 4px 6px 1px;"></i> Flight <i class=…" at bounding box center [655, 376] width 769 height 803
click at [358, 492] on input "$ 764.17" at bounding box center [331, 490] width 86 height 21
click at [357, 492] on input "$ 764.17" at bounding box center [331, 490] width 86 height 21
type input "$"
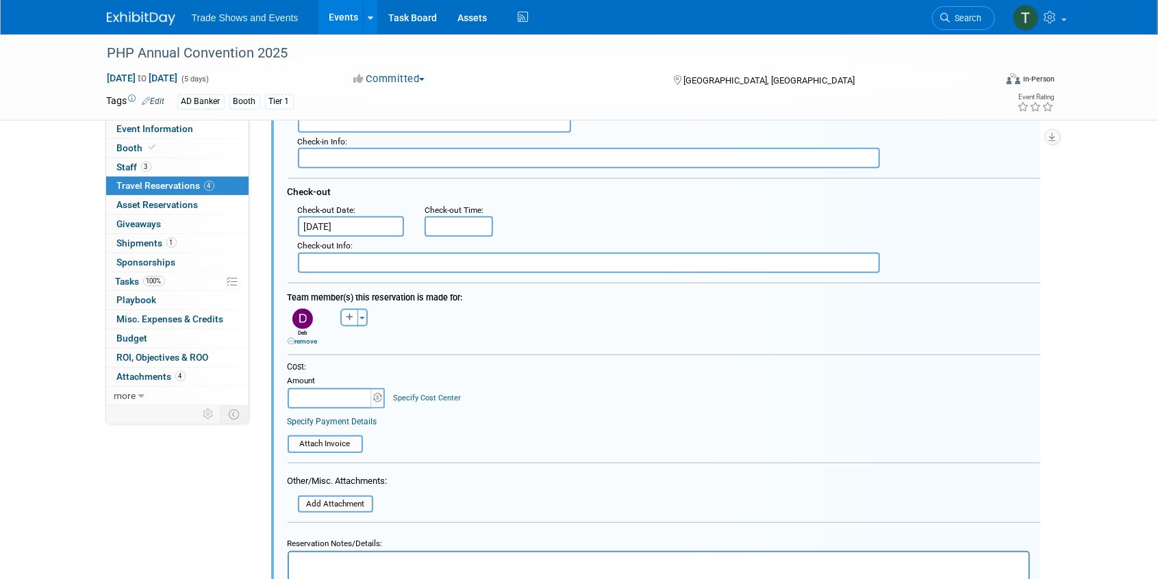
type input "$ 0.00"
click at [476, 470] on div at bounding box center [664, 468] width 753 height 10
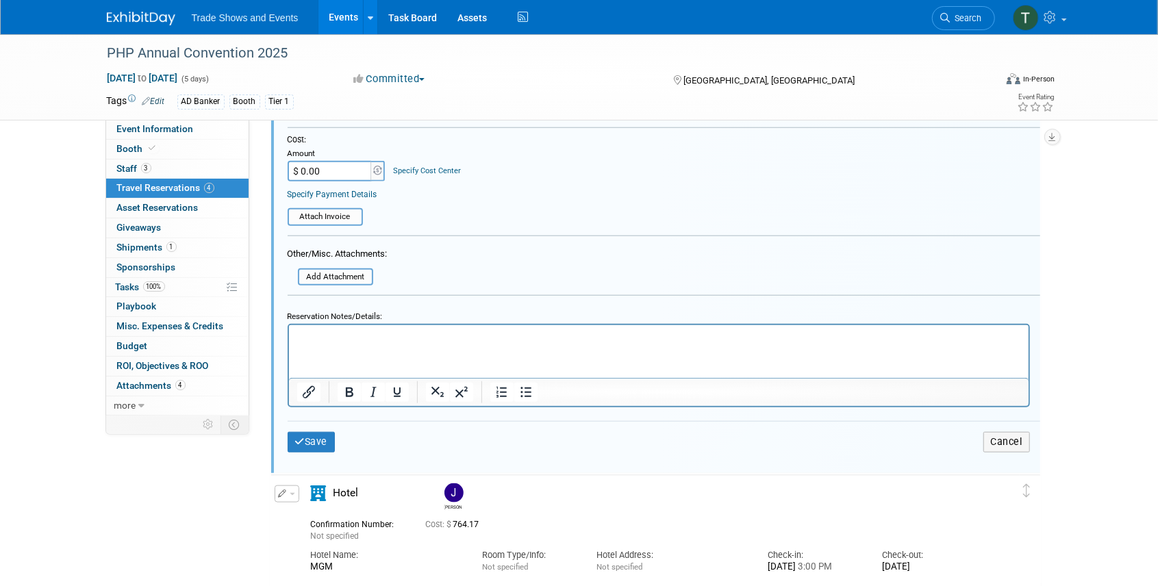
scroll to position [831, 0]
click at [311, 438] on button "Save" at bounding box center [312, 442] width 48 height 20
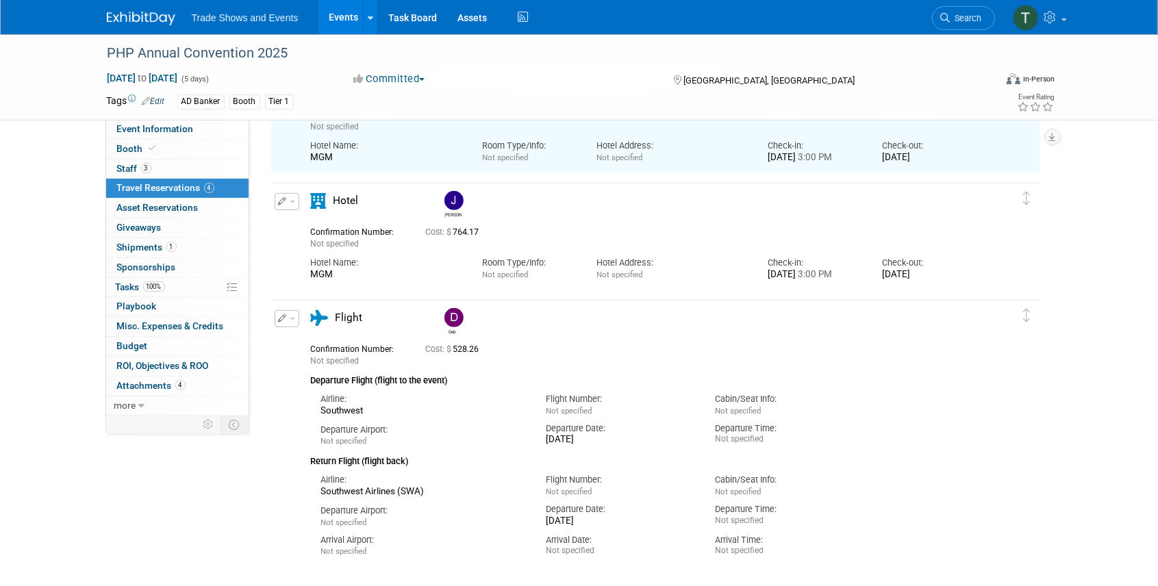
scroll to position [329, 0]
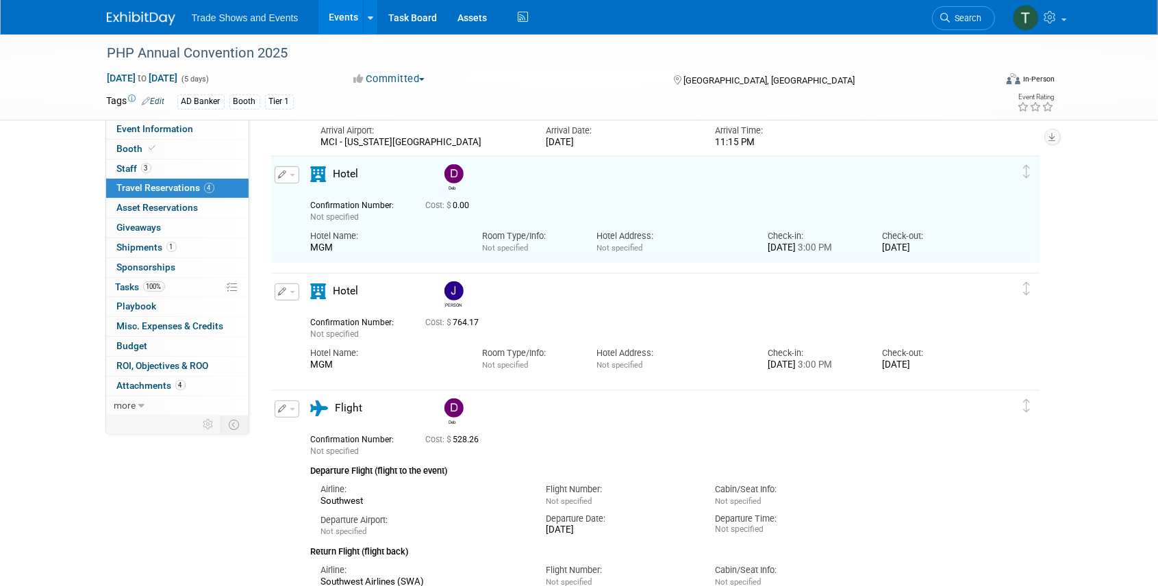
click at [293, 291] on span "button" at bounding box center [292, 292] width 5 height 3
click at [327, 319] on button "Edit Reservation" at bounding box center [333, 316] width 116 height 20
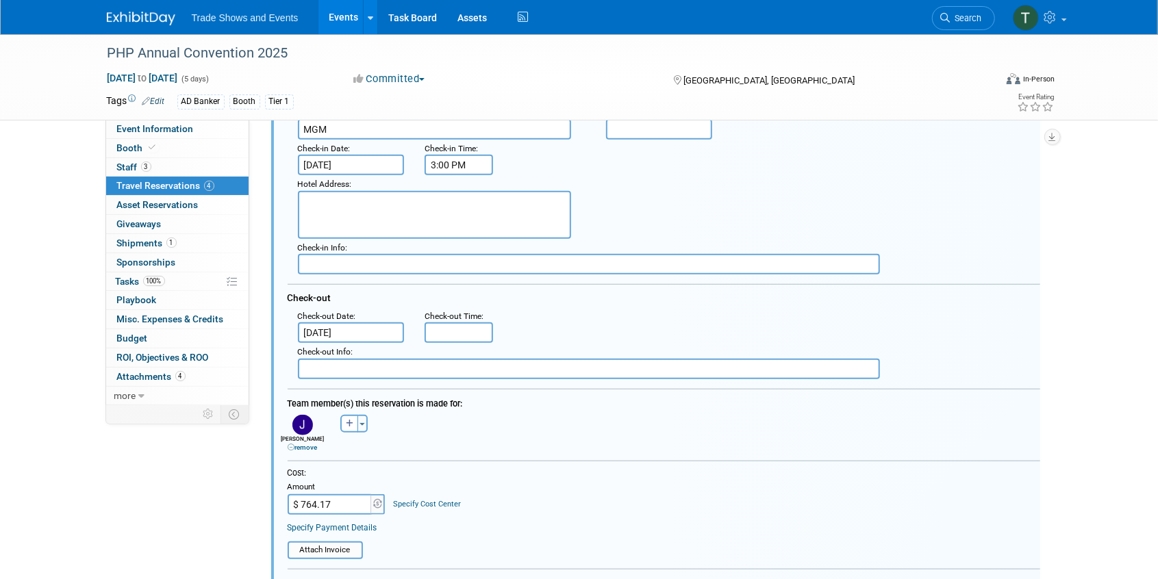
scroll to position [629, 0]
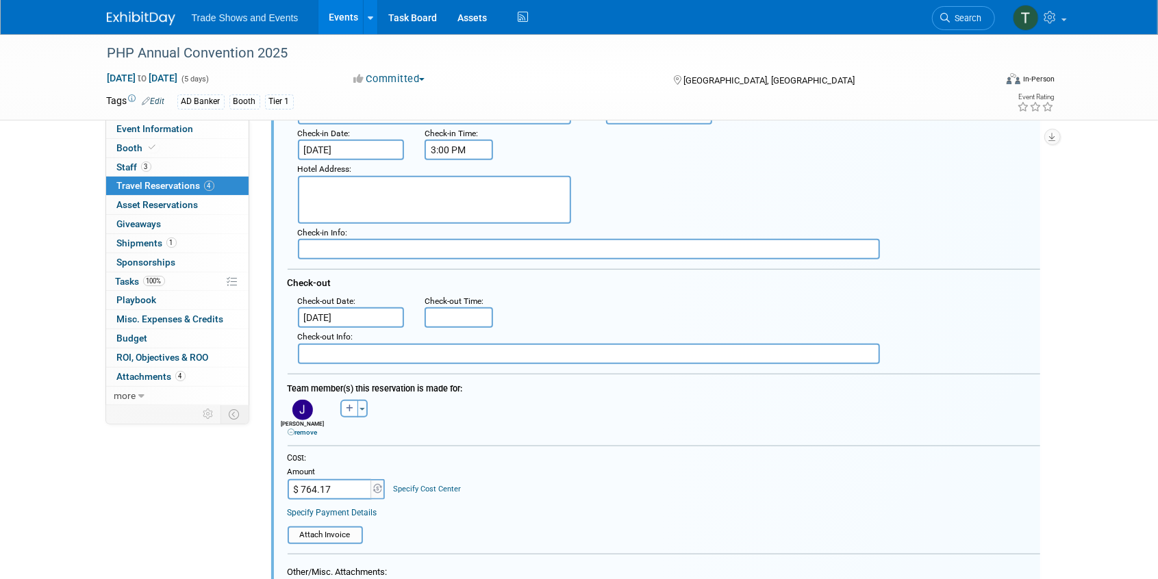
drag, startPoint x: 340, startPoint y: 490, endPoint x: 349, endPoint y: 472, distance: 20.8
click at [345, 491] on input "$ 764.17" at bounding box center [331, 489] width 86 height 21
type input "$"
type input "$ 0.00"
drag, startPoint x: 382, startPoint y: 464, endPoint x: 377, endPoint y: 471, distance: 8.8
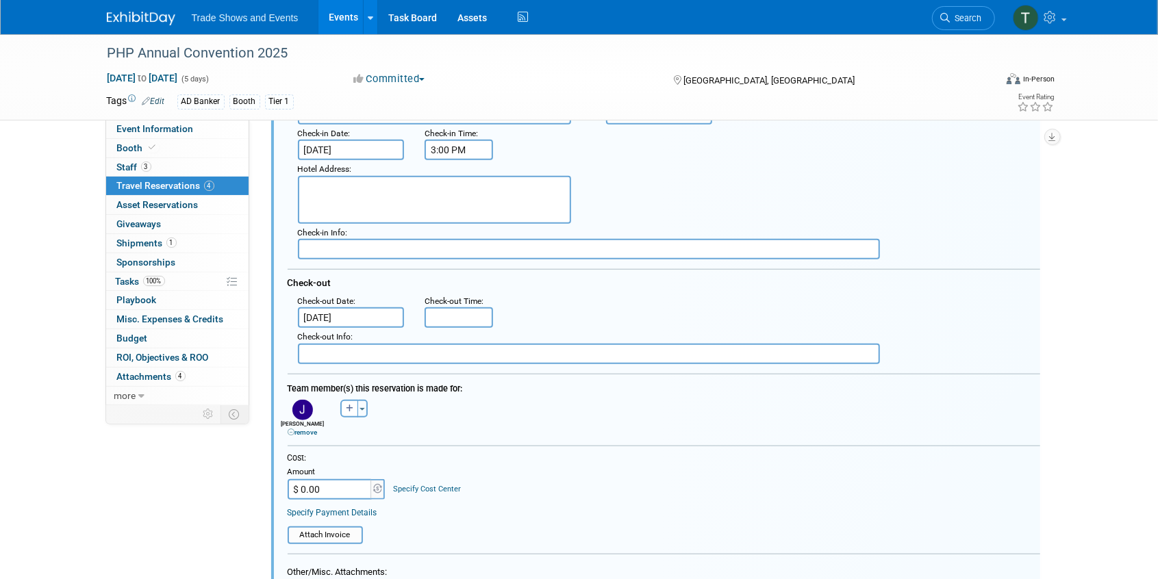
click at [382, 464] on td "Amount $ 0.00" at bounding box center [337, 482] width 99 height 36
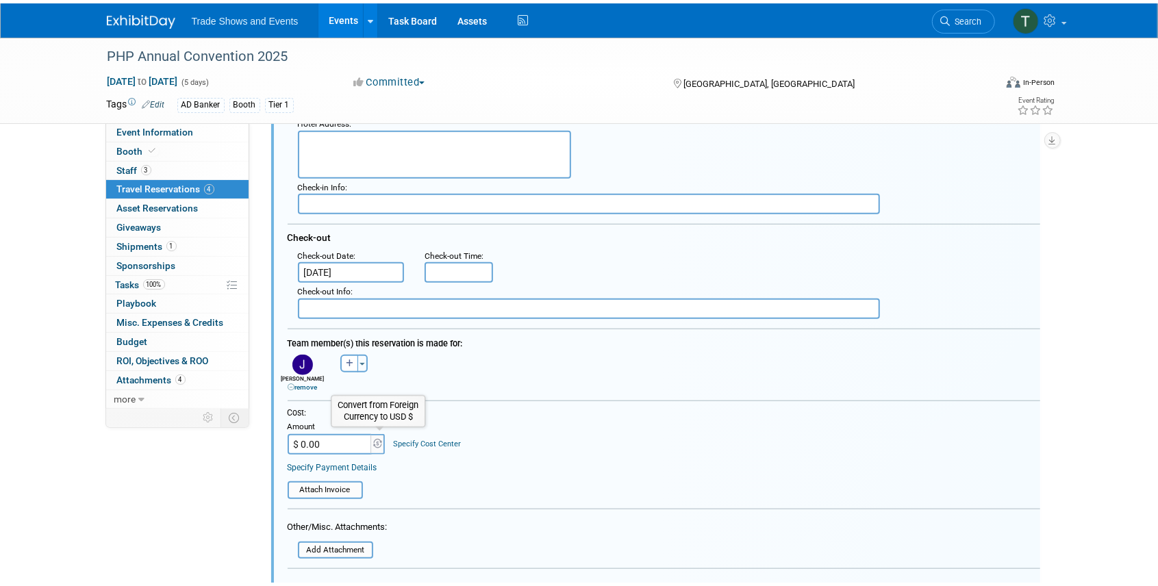
scroll to position [857, 0]
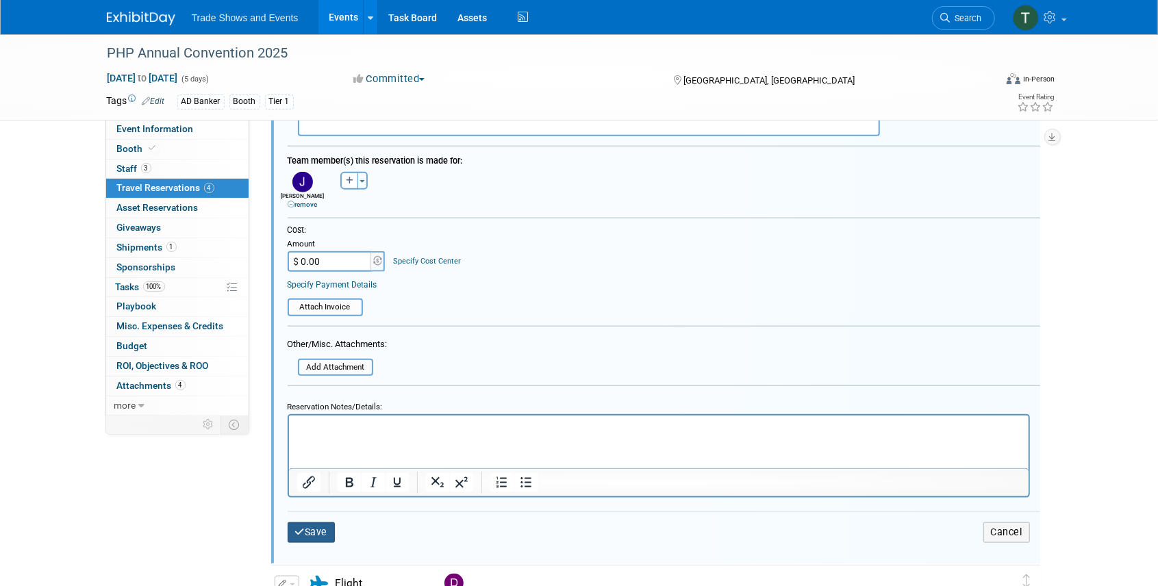
click at [309, 527] on button "Save" at bounding box center [312, 533] width 48 height 20
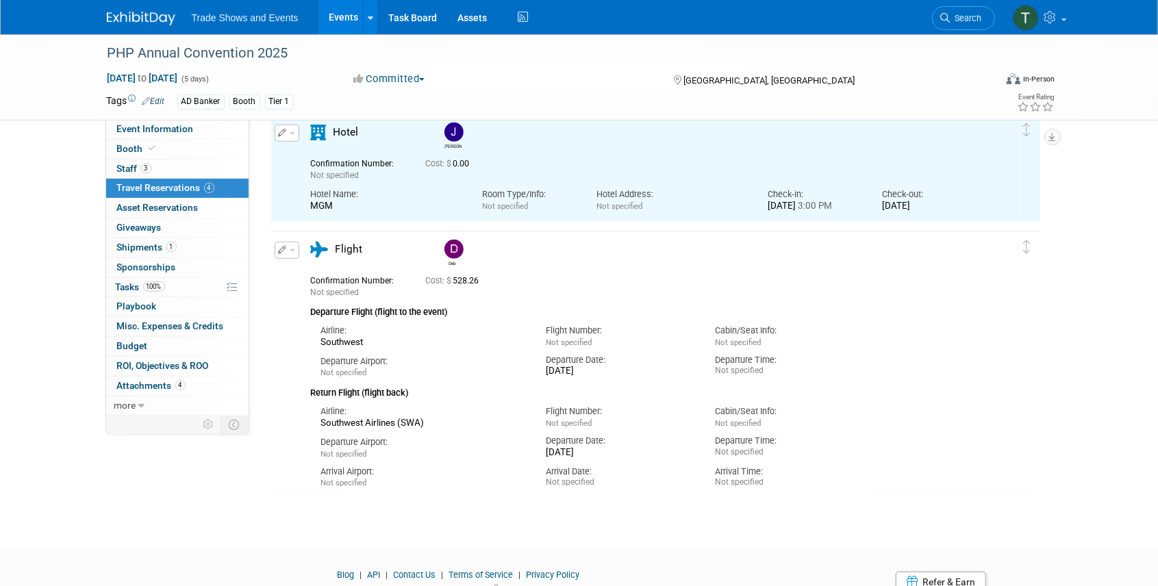
scroll to position [446, 0]
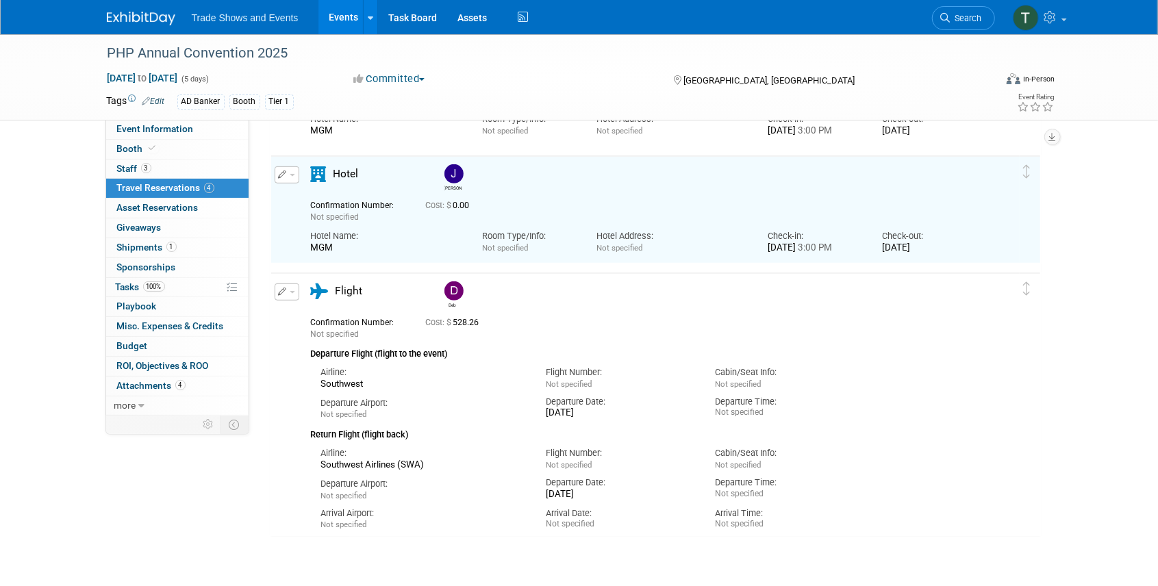
click at [292, 287] on button "button" at bounding box center [287, 292] width 25 height 17
click at [306, 316] on button "Edit Reservation" at bounding box center [333, 316] width 116 height 20
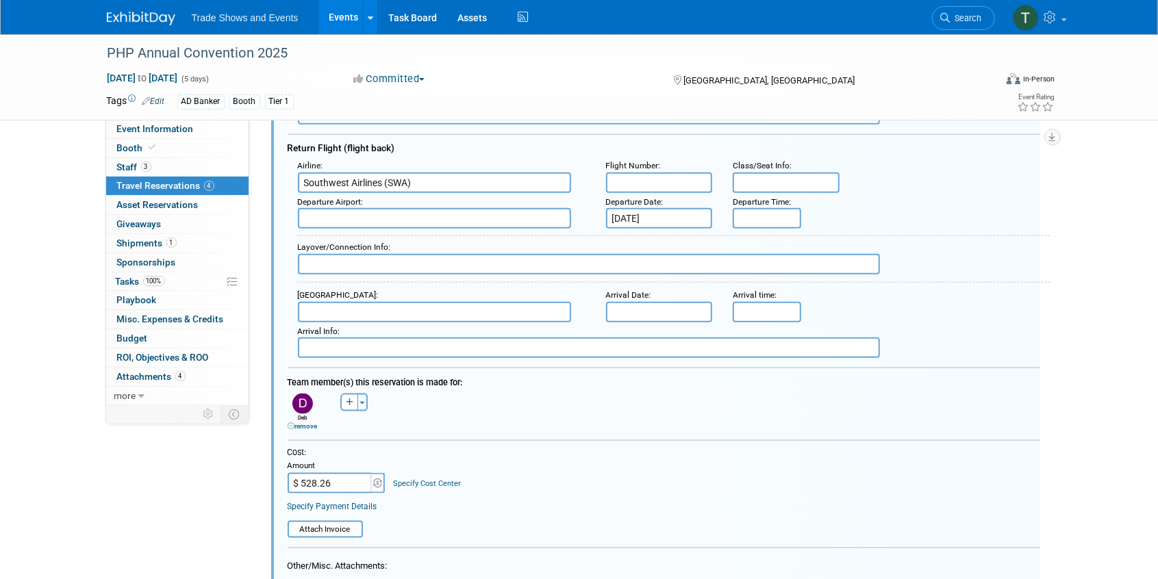
scroll to position [928, 0]
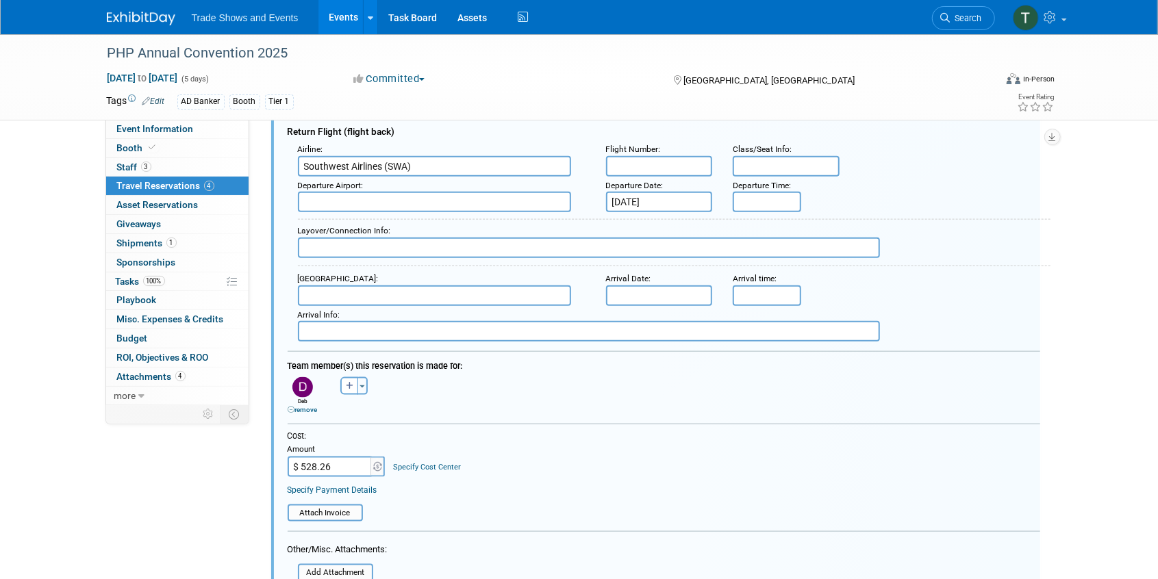
drag, startPoint x: 338, startPoint y: 466, endPoint x: 292, endPoint y: 466, distance: 46.6
click at [292, 466] on input "$ 528.26" at bounding box center [331, 467] width 86 height 21
type input "$"
type input "$ 0.00"
click at [566, 485] on div "Specify Payment Details" at bounding box center [664, 490] width 753 height 12
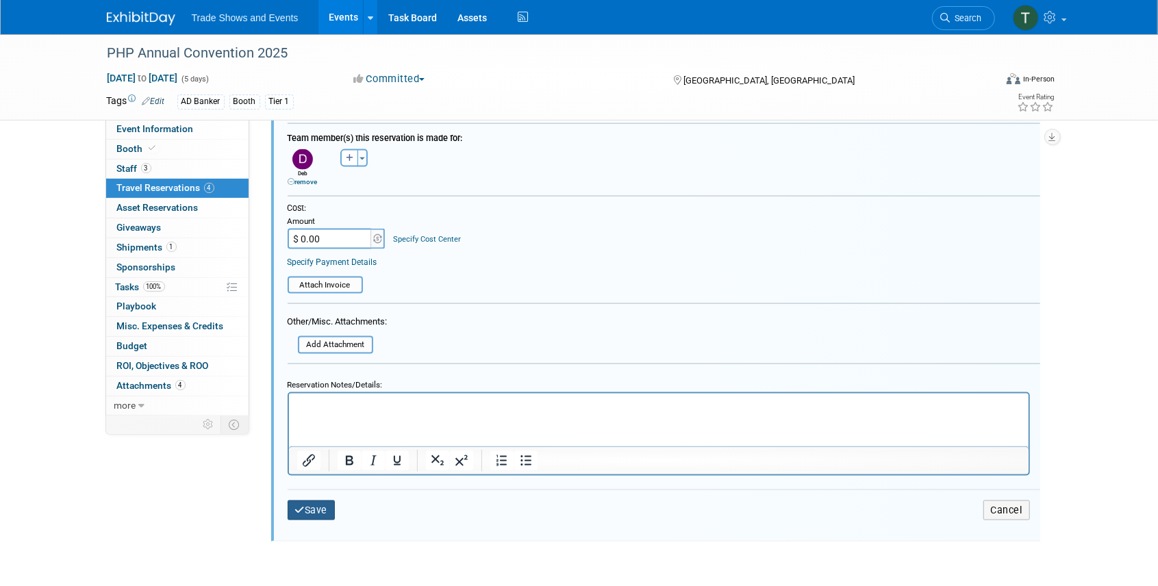
click at [319, 508] on button "Save" at bounding box center [312, 511] width 48 height 20
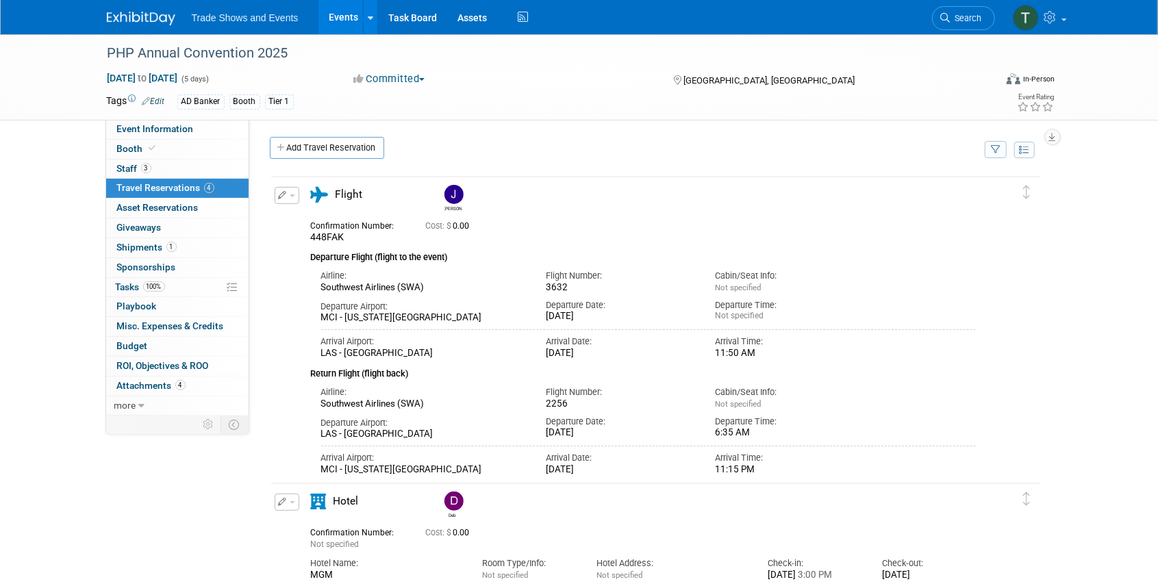
scroll to position [0, 0]
click at [129, 344] on span "Budget" at bounding box center [132, 345] width 31 height 11
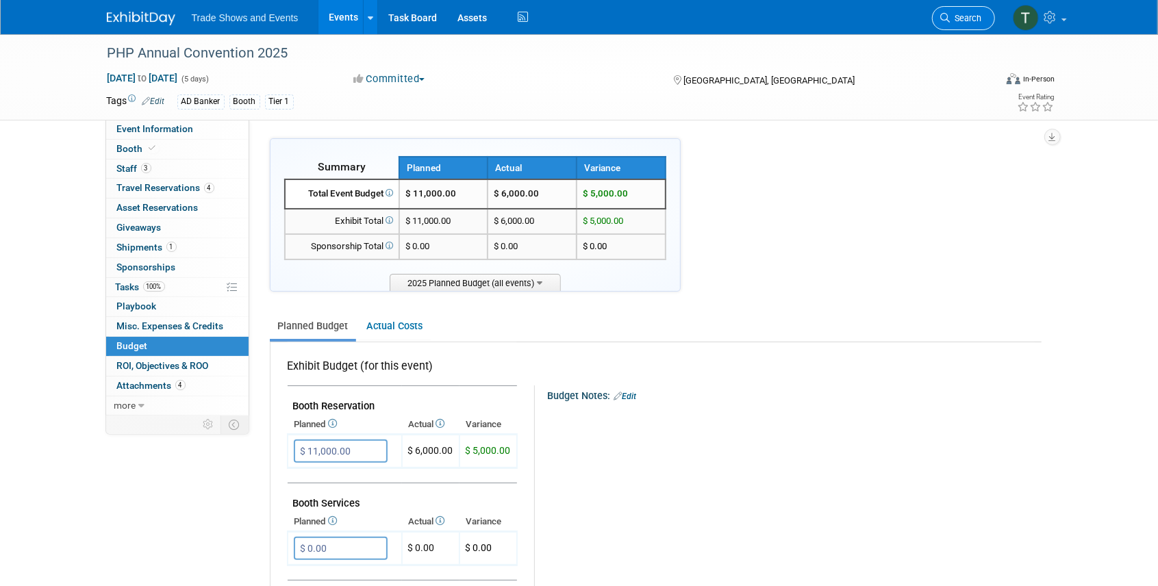
click at [938, 18] on link "Search" at bounding box center [963, 18] width 63 height 24
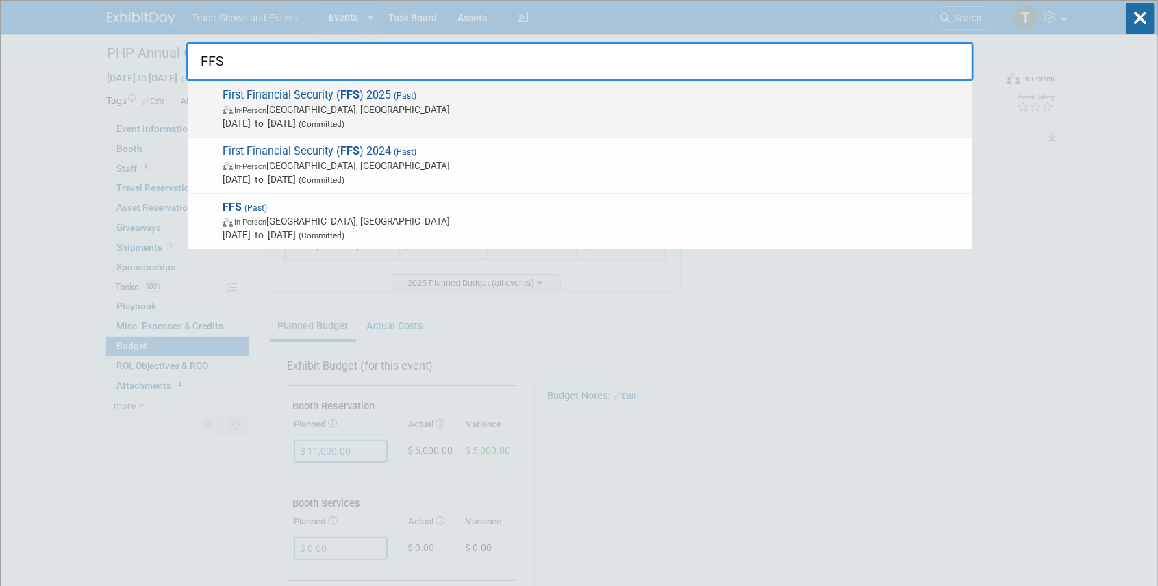
type input "FFS"
click at [308, 95] on span "First Financial Security ( FFS ) 2025 (Past) In-Person Las Vegas, NV Aug 13, 20…" at bounding box center [592, 109] width 747 height 42
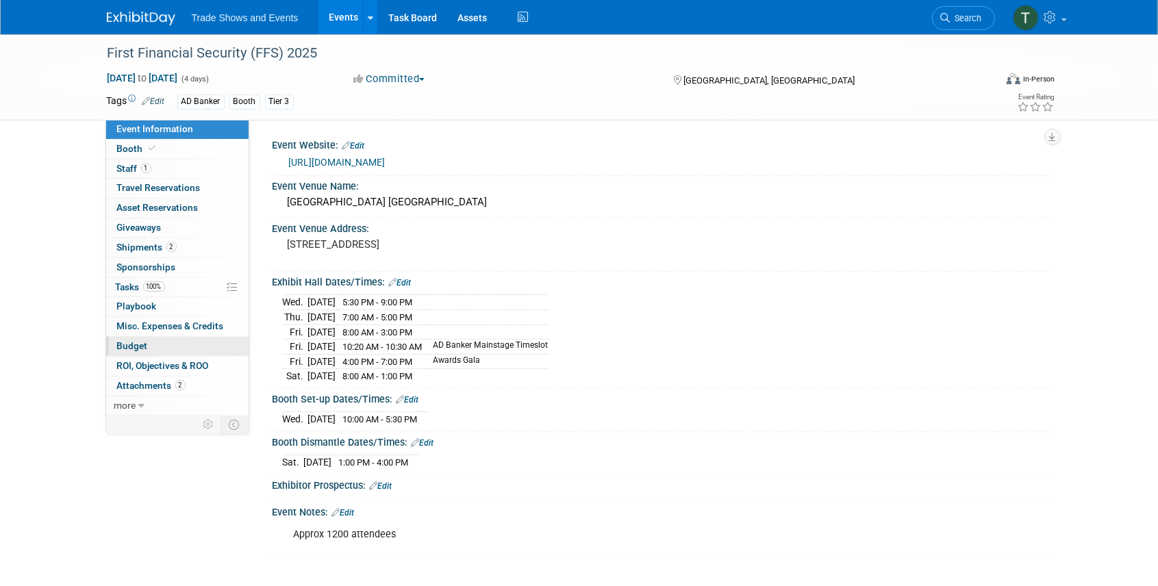
click at [137, 340] on span "Budget" at bounding box center [132, 345] width 31 height 11
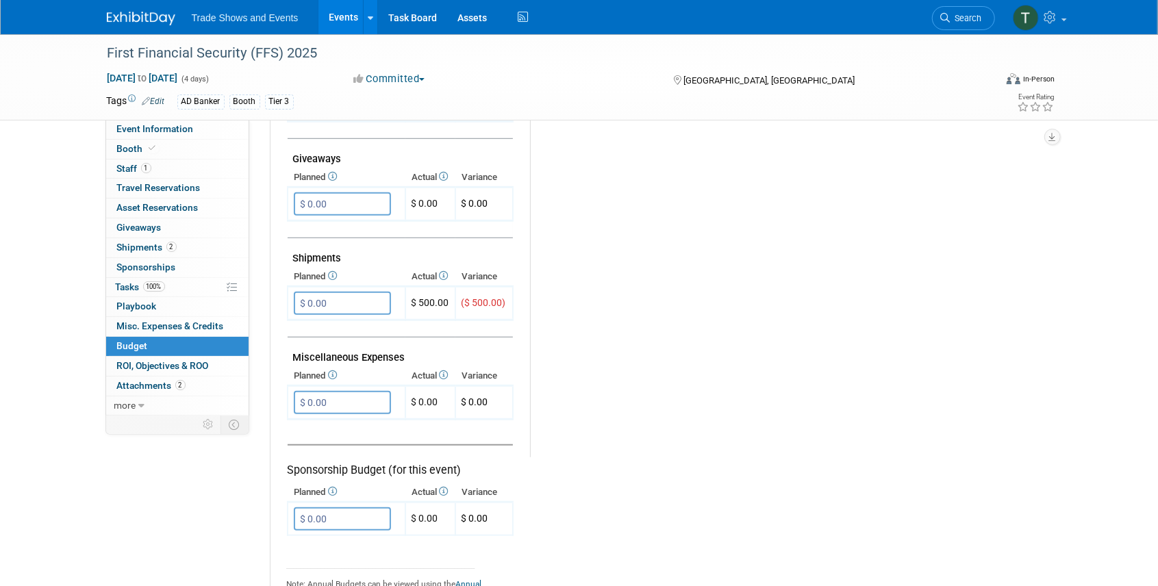
scroll to position [639, 0]
click at [130, 251] on span "Shipments 2" at bounding box center [147, 247] width 60 height 11
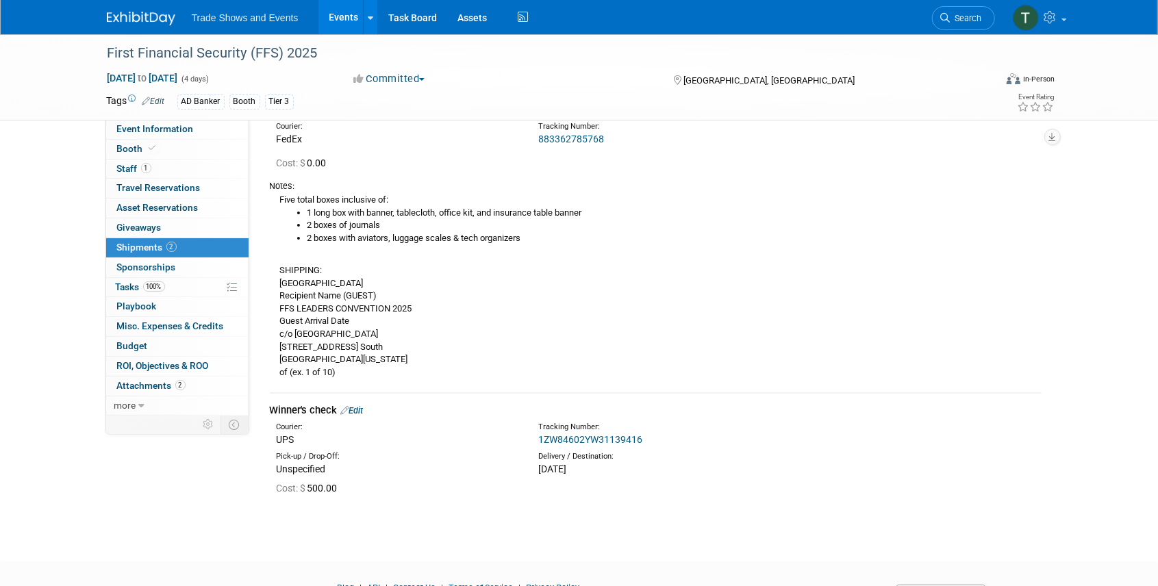
scroll to position [91, 0]
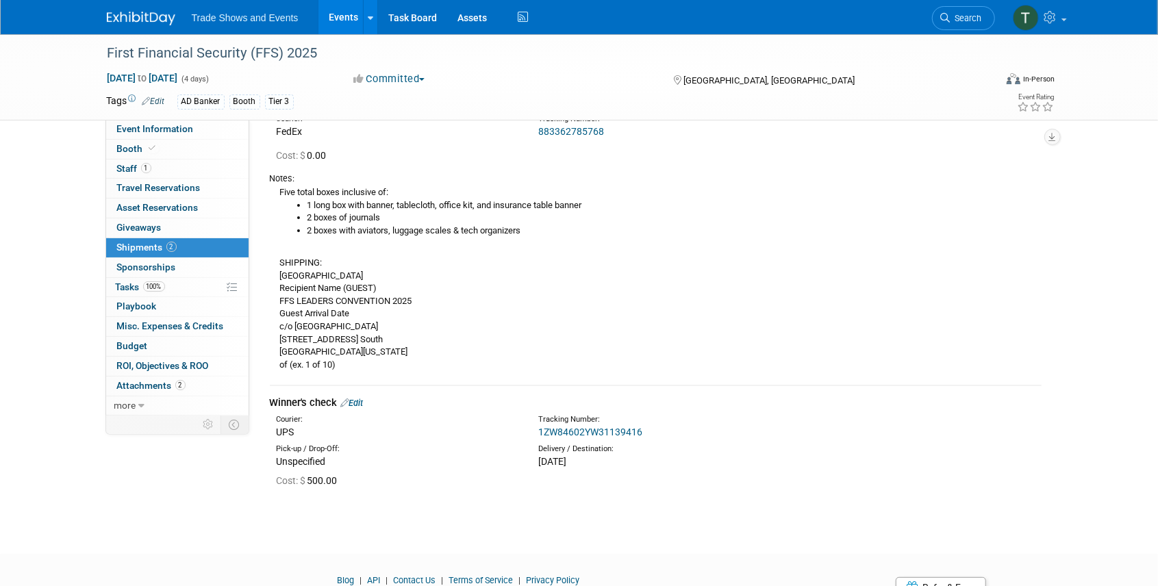
click at [364, 403] on link "Edit" at bounding box center [352, 403] width 23 height 10
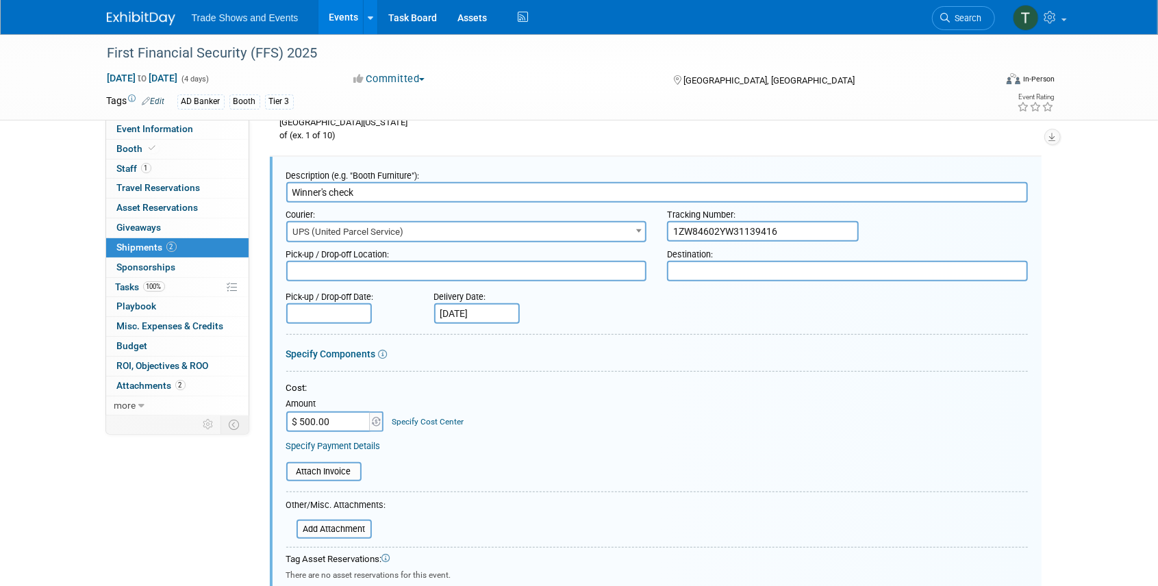
scroll to position [0, 0]
click at [333, 419] on input "$ 500.00" at bounding box center [329, 422] width 86 height 21
type input "$"
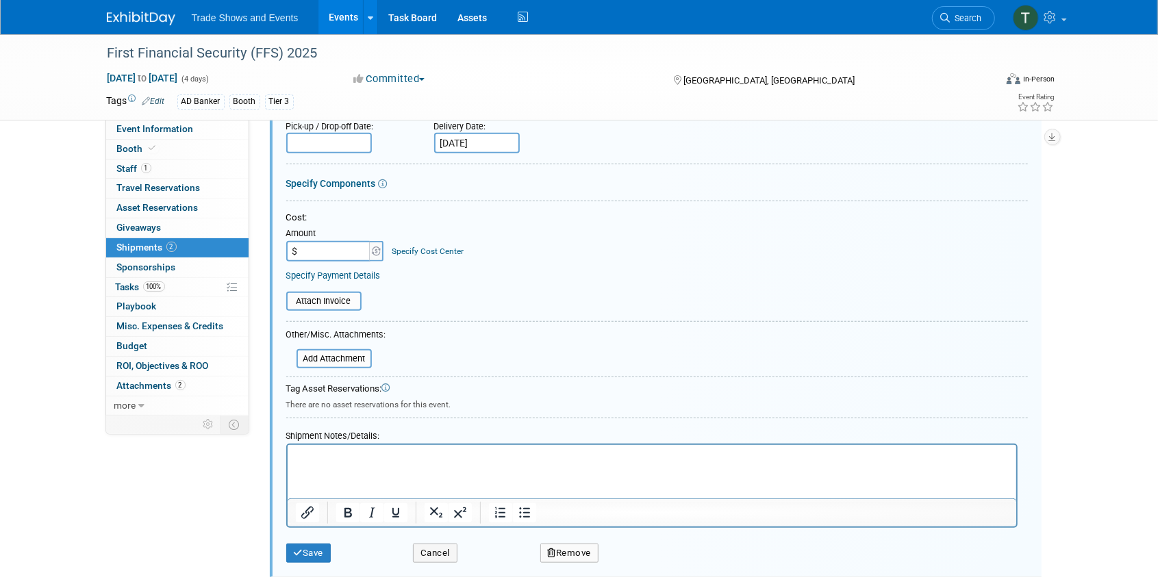
scroll to position [503, 0]
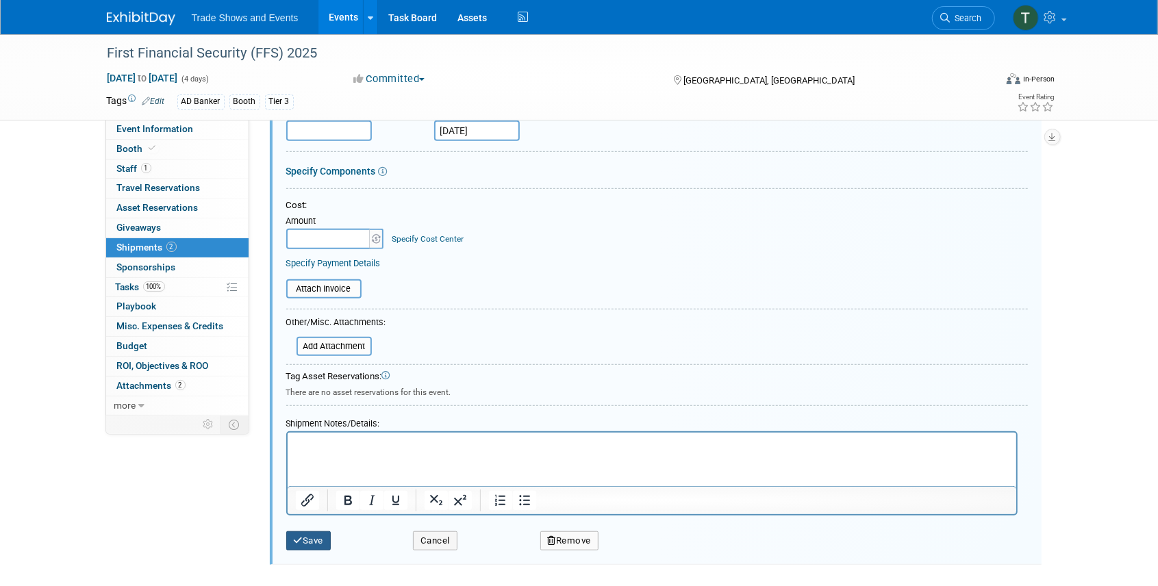
type input "$ 0.00"
click at [308, 535] on button "Save" at bounding box center [308, 541] width 45 height 19
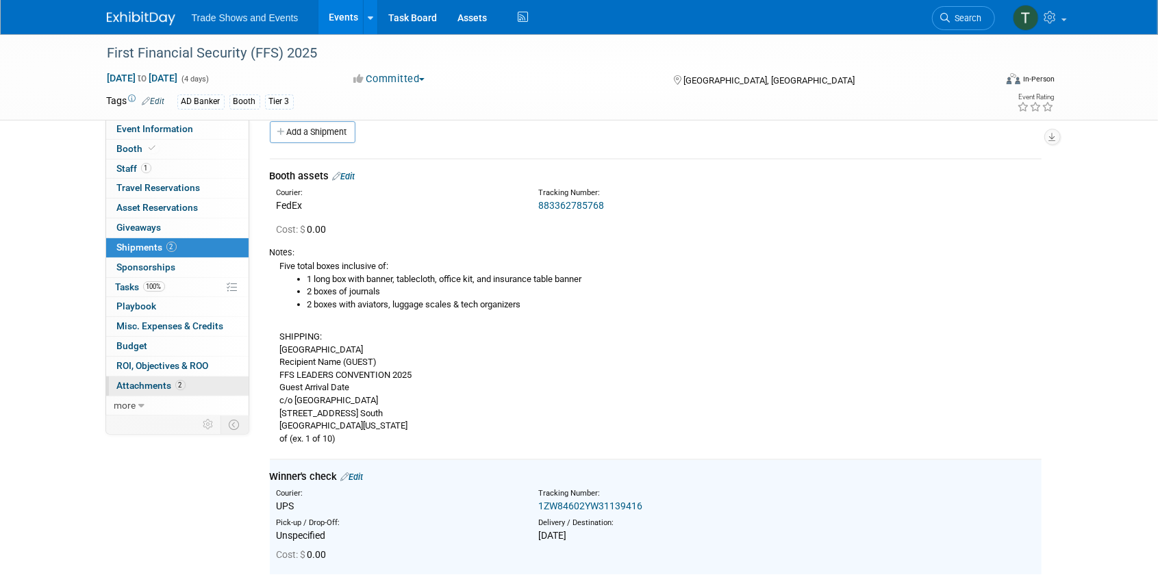
scroll to position [0, 0]
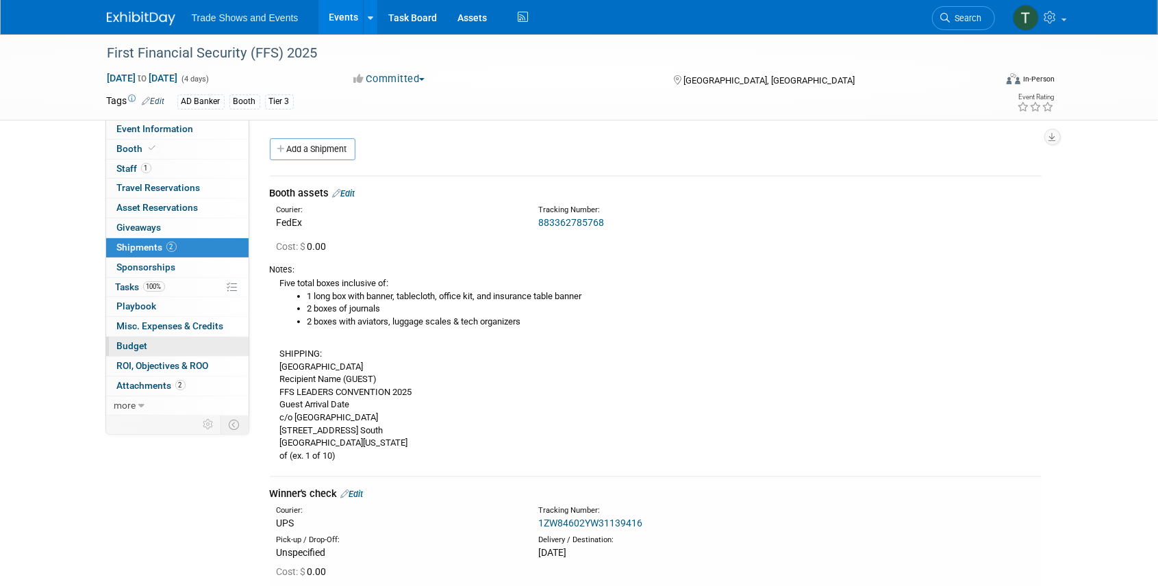
click at [127, 344] on span "Budget" at bounding box center [132, 345] width 31 height 11
